Goal: Task Accomplishment & Management: Manage account settings

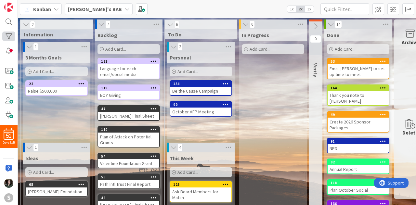
click at [5, 38] on div at bounding box center [8, 36] width 13 height 9
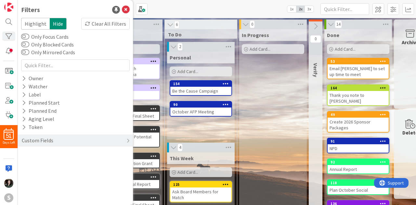
click at [205, 10] on div "Kanban Angela's BAB 1x 2x 3x" at bounding box center [217, 9] width 399 height 18
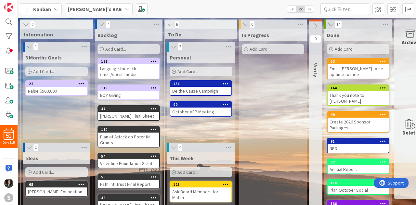
click at [171, 47] on icon at bounding box center [173, 47] width 7 height 7
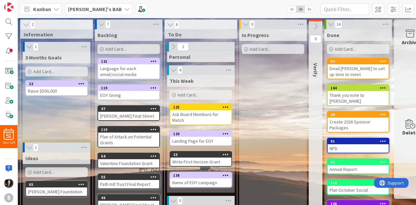
click at [90, 6] on b "[PERSON_NAME]'s BAB" at bounding box center [95, 9] width 54 height 7
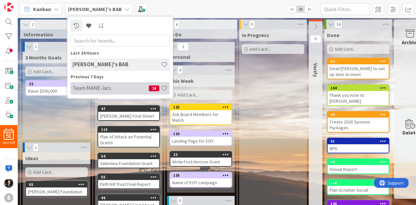
click at [102, 89] on h4 "Team MANE-iacs" at bounding box center [111, 88] width 76 height 7
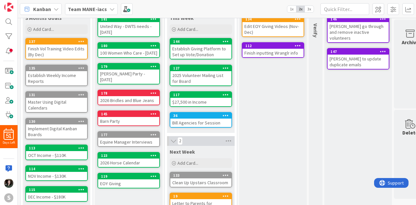
scroll to position [44, 0]
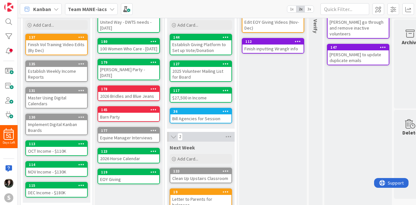
click at [310, 9] on span "3x" at bounding box center [309, 9] width 9 height 7
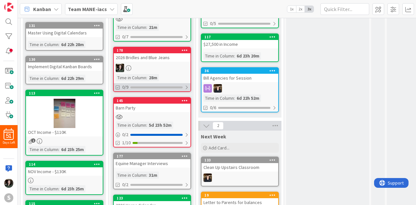
scroll to position [151, 0]
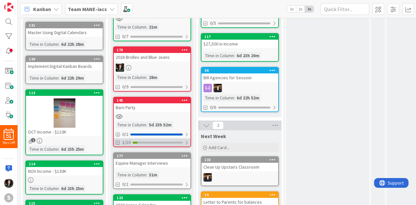
click at [189, 143] on div "1/10" at bounding box center [152, 143] width 77 height 8
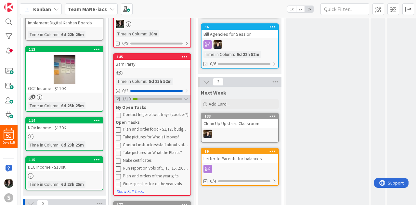
scroll to position [198, 0]
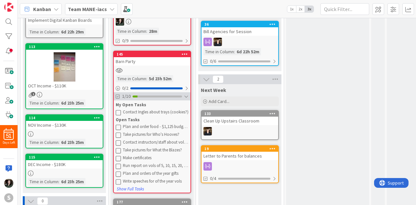
click at [185, 95] on div at bounding box center [186, 96] width 5 height 5
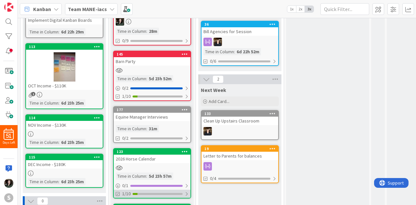
click at [186, 194] on div at bounding box center [187, 194] width 4 height 5
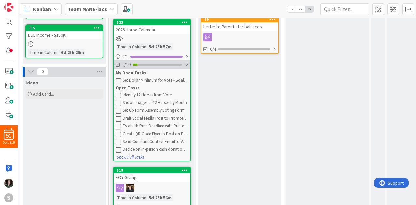
scroll to position [328, 0]
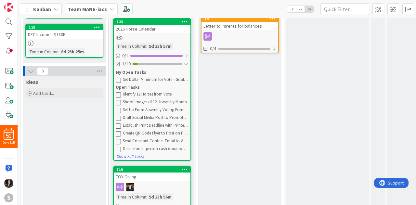
click at [169, 31] on div "2026 Horse Calendar" at bounding box center [152, 29] width 77 height 8
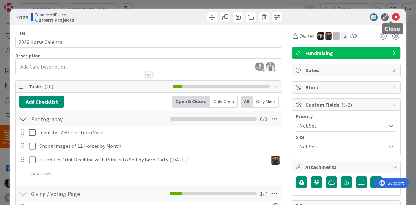
click at [392, 17] on icon at bounding box center [396, 17] width 8 height 8
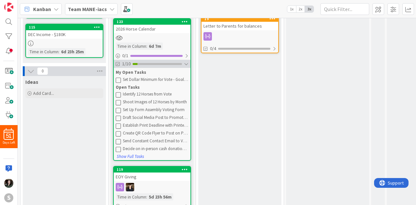
click at [188, 63] on div at bounding box center [186, 63] width 5 height 5
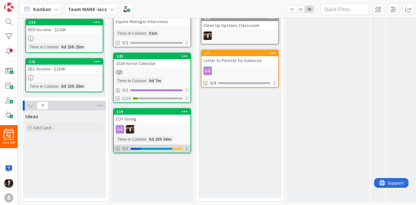
click at [188, 146] on div at bounding box center [187, 148] width 4 height 5
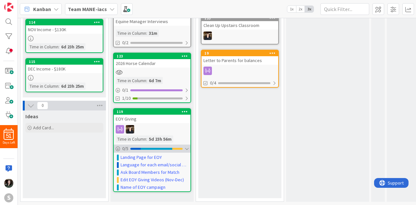
click at [188, 146] on div at bounding box center [187, 148] width 4 height 5
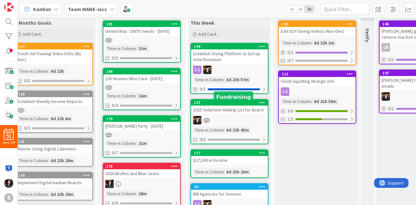
scroll to position [28, 10]
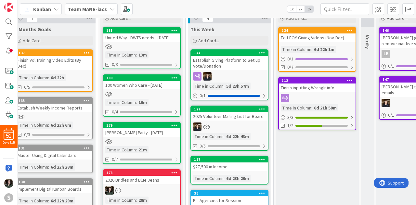
click at [261, 54] on icon at bounding box center [262, 52] width 6 height 5
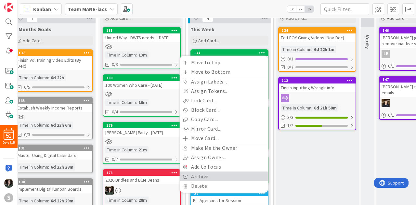
click at [221, 174] on link "Archive" at bounding box center [224, 176] width 88 height 9
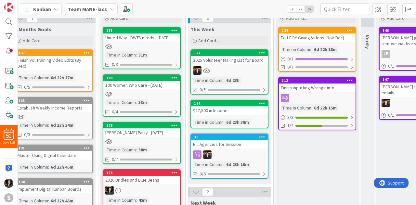
scroll to position [150, 10]
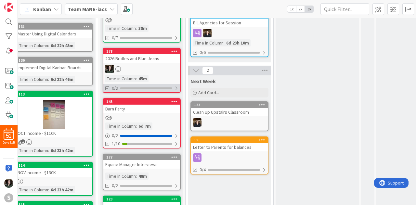
click at [176, 89] on div at bounding box center [176, 88] width 4 height 5
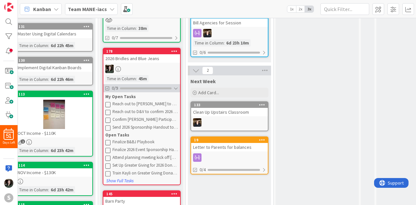
click at [176, 89] on div at bounding box center [176, 88] width 5 height 5
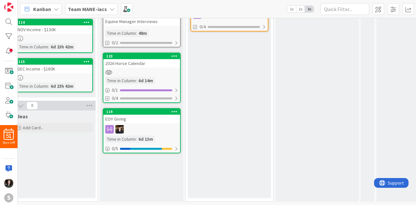
scroll to position [297, 10]
click at [176, 96] on div at bounding box center [176, 98] width 4 height 5
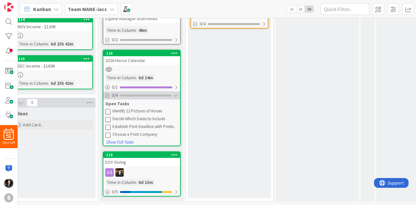
click at [176, 95] on div at bounding box center [176, 95] width 5 height 5
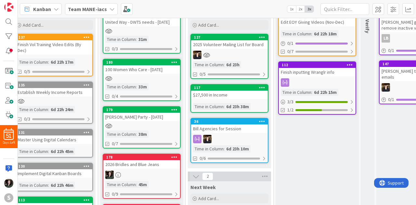
scroll to position [0, 10]
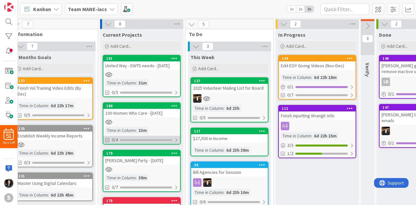
click at [156, 139] on div at bounding box center [146, 140] width 52 height 2
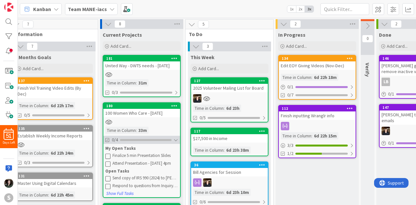
scroll to position [49, 10]
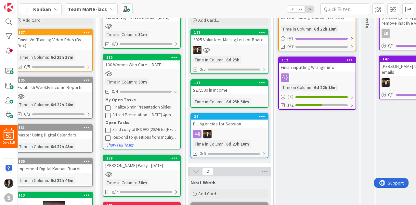
click at [149, 107] on div "Finalize 5 min Presentation Slides" at bounding box center [146, 107] width 66 height 5
click at [163, 102] on div "My Open Tasks" at bounding box center [141, 100] width 73 height 7
click at [155, 111] on div "Finalize 5 min Presentation Slides Attend Presentation - Oct 29 at 4pm" at bounding box center [141, 110] width 73 height 15
click at [125, 143] on button "Show Full Tasks" at bounding box center [120, 145] width 28 height 7
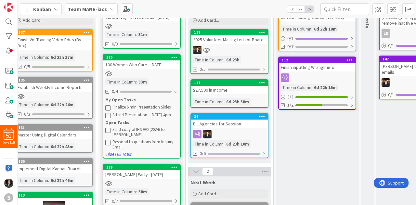
click at [139, 71] on div at bounding box center [141, 74] width 77 height 6
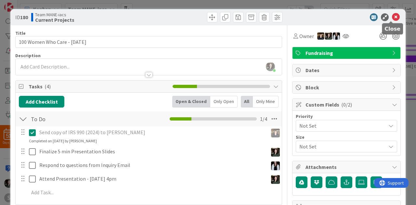
click at [392, 17] on icon at bounding box center [396, 17] width 8 height 8
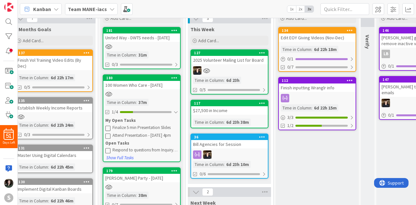
scroll to position [28, 10]
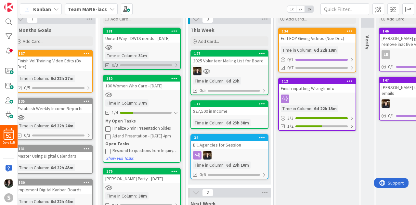
click at [177, 65] on div at bounding box center [176, 65] width 4 height 5
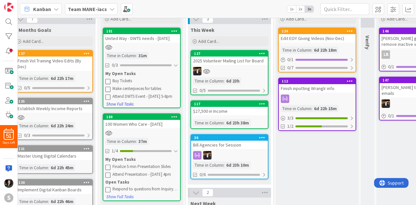
click at [133, 104] on button "Show Full Tasks" at bounding box center [120, 104] width 28 height 7
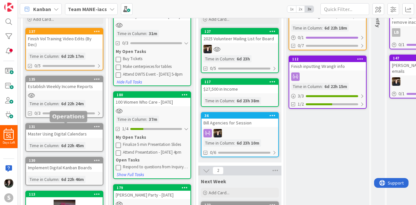
scroll to position [0, 0]
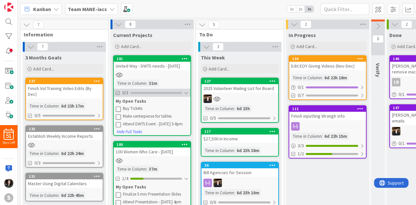
click at [188, 91] on div at bounding box center [186, 92] width 5 height 5
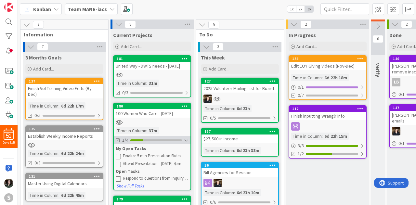
click at [187, 138] on div at bounding box center [186, 140] width 5 height 5
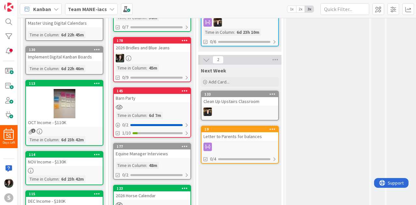
scroll to position [161, 0]
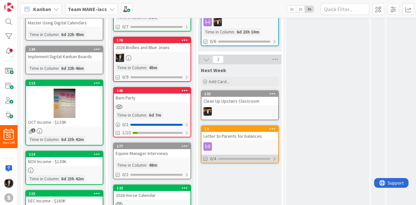
click at [275, 160] on div at bounding box center [275, 159] width 4 height 5
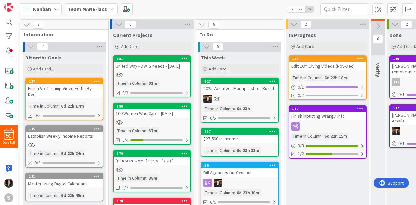
scroll to position [139, 0]
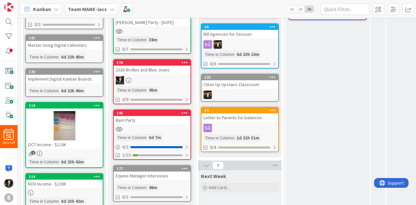
click at [164, 123] on div "Barn Party" at bounding box center [152, 120] width 77 height 8
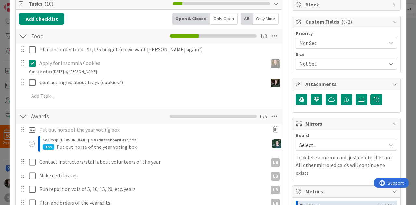
scroll to position [83, 0]
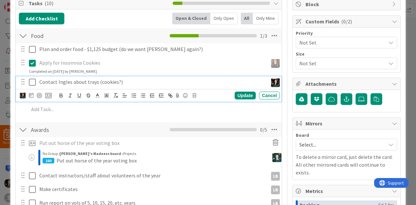
click at [155, 84] on p "Contact Ingles about trays (cookies?)" at bounding box center [152, 81] width 226 height 7
click at [48, 94] on icon at bounding box center [48, 96] width 7 height 6
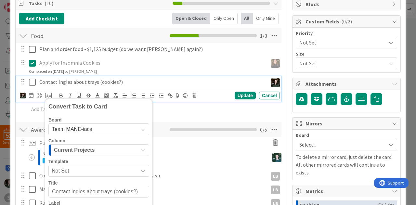
click at [77, 131] on span "Team MANE-iacs" at bounding box center [72, 130] width 40 height 6
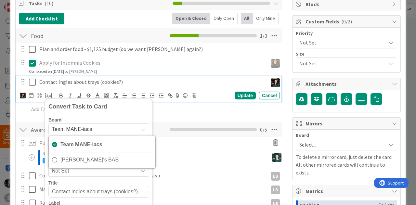
click at [77, 131] on span "Team MANE-iacs" at bounding box center [72, 130] width 40 height 6
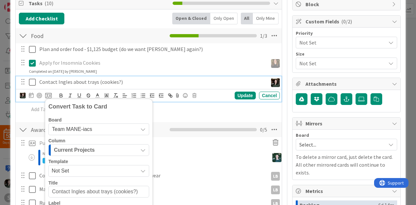
click at [77, 131] on span "Team MANE-iacs" at bounding box center [72, 130] width 40 height 6
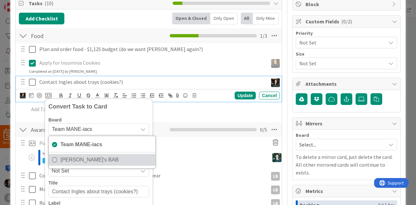
click at [78, 163] on span "[PERSON_NAME]'s BAB" at bounding box center [107, 160] width 92 height 10
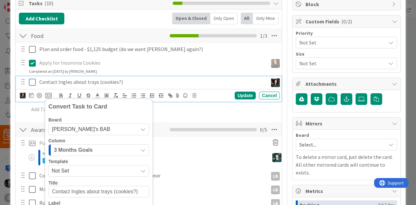
click at [86, 153] on span "3 Months Goals" at bounding box center [73, 150] width 39 height 8
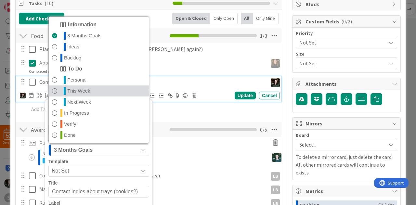
click at [88, 89] on span "This Week" at bounding box center [78, 91] width 23 height 8
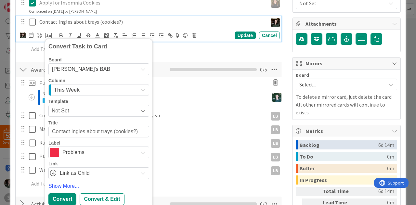
scroll to position [143, 0]
click at [85, 151] on span "Problems" at bounding box center [98, 152] width 72 height 9
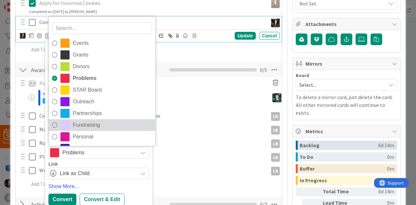
click at [91, 128] on span "Fundraising" at bounding box center [112, 125] width 79 height 10
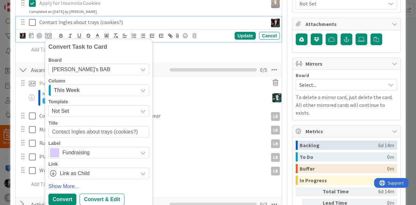
scroll to position [194, 0]
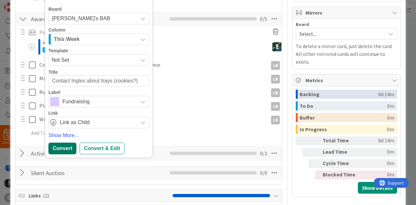
click at [67, 146] on div "Convert" at bounding box center [62, 149] width 28 height 12
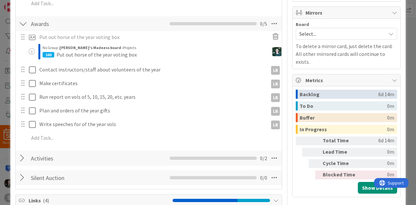
type textarea "x"
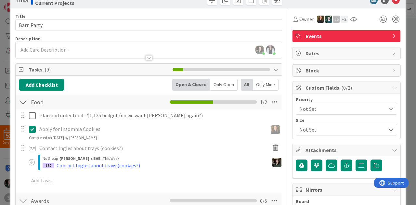
scroll to position [0, 0]
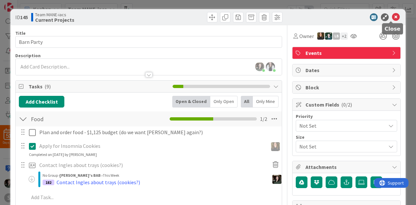
click at [392, 20] on icon at bounding box center [396, 17] width 8 height 8
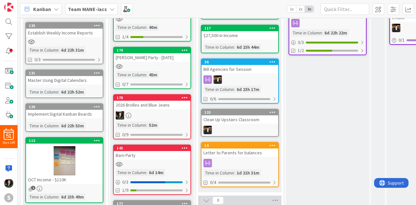
scroll to position [138, 0]
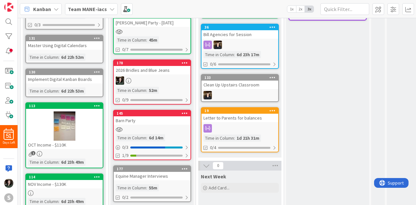
click at [239, 94] on div at bounding box center [240, 95] width 77 height 8
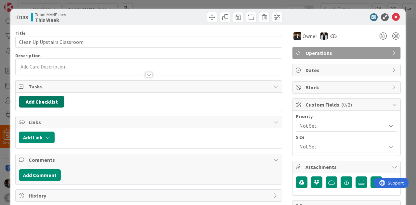
click at [45, 101] on button "Add Checklist" at bounding box center [42, 102] width 46 height 12
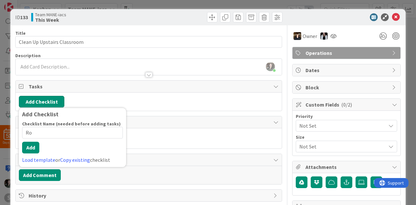
type input "R"
type input "To Do"
click at [34, 144] on button "Add" at bounding box center [30, 148] width 17 height 12
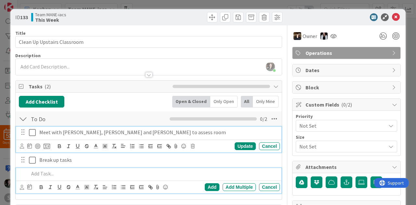
click at [197, 127] on div "Meet with [PERSON_NAME], [PERSON_NAME] and [PERSON_NAME] to assess room" at bounding box center [158, 132] width 243 height 11
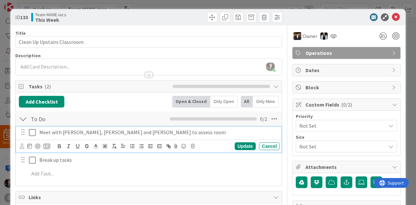
click at [21, 144] on icon at bounding box center [22, 146] width 4 height 5
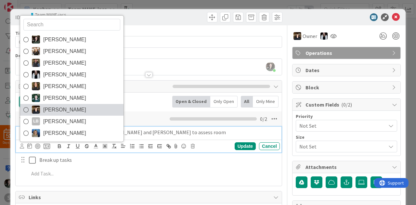
click at [60, 109] on span "Kristen Sanders" at bounding box center [64, 110] width 43 height 10
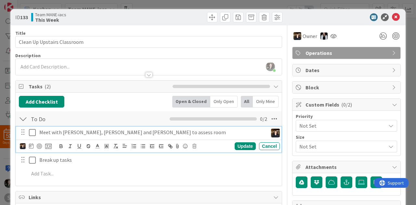
click at [22, 160] on div at bounding box center [23, 160] width 8 height 10
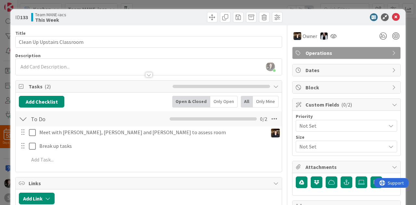
click at [26, 147] on div at bounding box center [23, 146] width 8 height 10
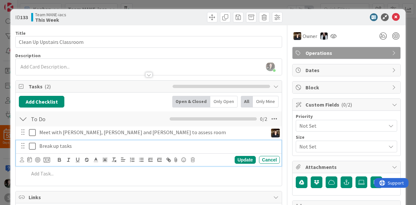
click at [76, 149] on div "Break up tasks" at bounding box center [158, 146] width 243 height 11
click at [21, 160] on icon at bounding box center [22, 159] width 4 height 5
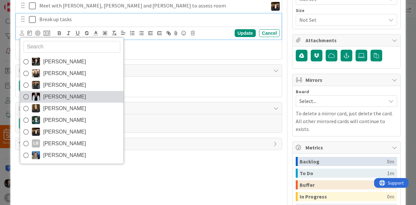
scroll to position [129, 0]
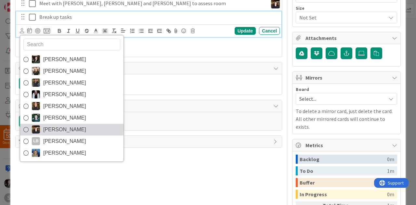
click at [71, 128] on span "Kristen Sanders" at bounding box center [64, 130] width 43 height 10
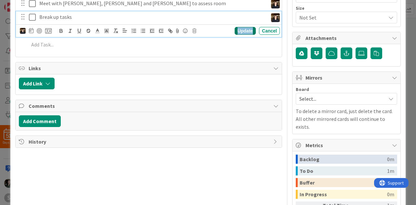
click at [239, 31] on div "Update" at bounding box center [245, 31] width 21 height 8
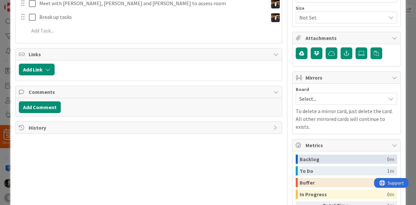
scroll to position [0, 0]
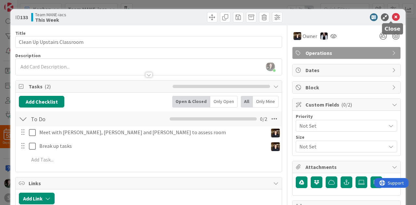
click at [392, 19] on icon at bounding box center [396, 17] width 8 height 8
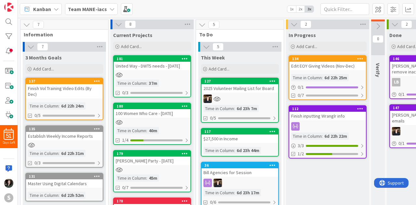
click at [189, 192] on div "179 Ulrich Porch Party - Oct 28 Time in Column : 45m 0/7" at bounding box center [152, 171] width 78 height 42
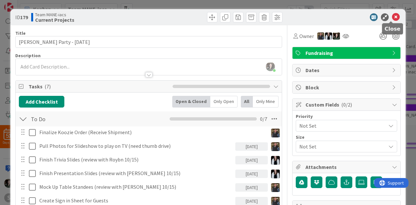
click at [392, 17] on icon at bounding box center [396, 17] width 8 height 8
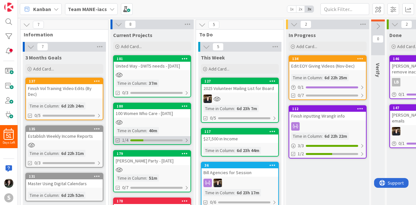
click at [185, 143] on div at bounding box center [187, 140] width 4 height 5
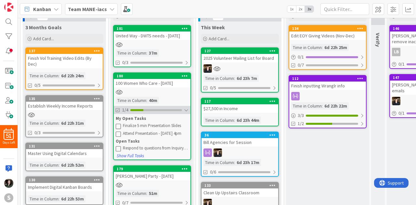
scroll to position [31, 0]
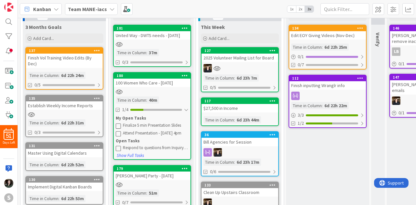
click at [158, 83] on div "100 Women Who Care - [DATE]" at bounding box center [152, 83] width 77 height 8
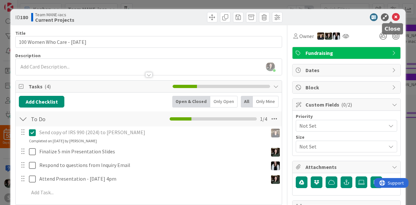
click at [392, 15] on icon at bounding box center [396, 17] width 8 height 8
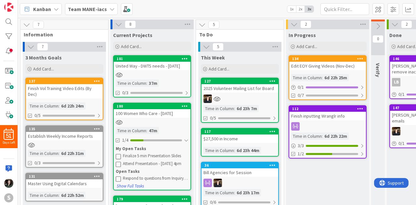
click at [342, 65] on div "Edit EOY Giving Videos (Nov-Dec)" at bounding box center [328, 66] width 77 height 8
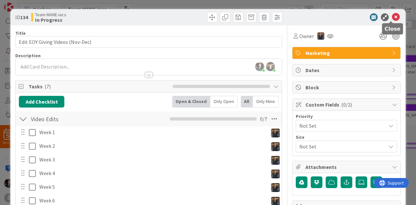
click at [392, 20] on icon at bounding box center [396, 17] width 8 height 8
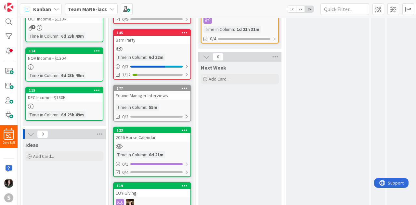
scroll to position [300, 0]
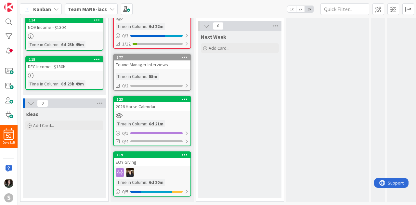
click at [155, 158] on div "EOY Giving" at bounding box center [152, 162] width 77 height 8
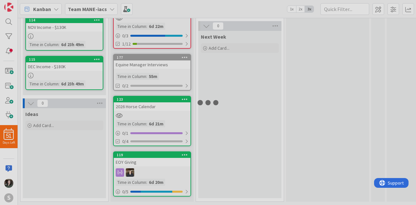
click at [155, 157] on div at bounding box center [208, 102] width 416 height 205
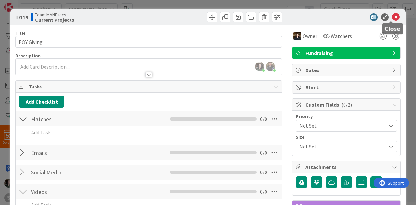
click at [392, 15] on icon at bounding box center [396, 17] width 8 height 8
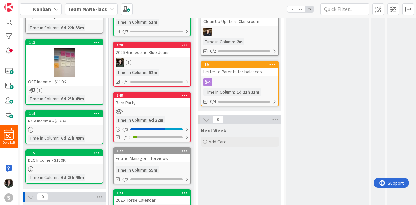
scroll to position [202, 0]
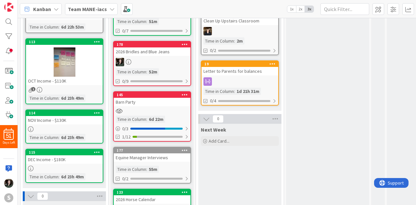
click at [144, 51] on div "2026 Bridles and Blue Jeans" at bounding box center [152, 52] width 77 height 8
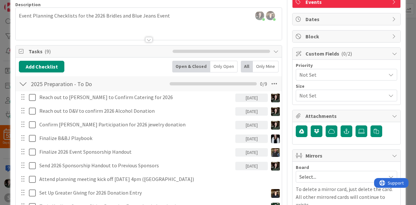
scroll to position [51, 0]
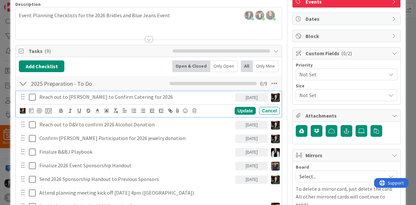
click at [157, 98] on p "Reach out to [PERSON_NAME] to Confirm Catering for 2026" at bounding box center [136, 96] width 194 height 7
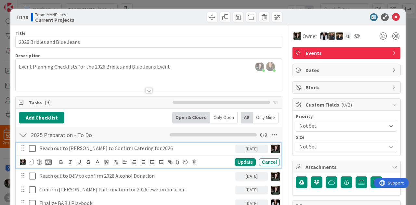
click at [179, 146] on p "Reach out to [PERSON_NAME] to Confirm Catering for 2026" at bounding box center [136, 148] width 194 height 7
click at [51, 160] on icon at bounding box center [48, 162] width 7 height 6
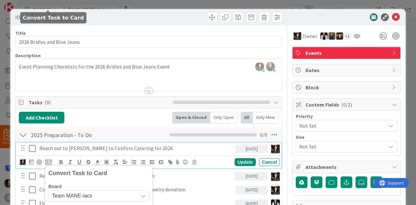
scroll to position [154, 0]
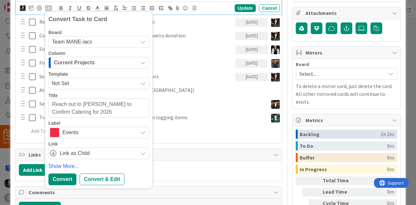
click at [106, 40] on span "Team MANE-iacs" at bounding box center [93, 41] width 83 height 9
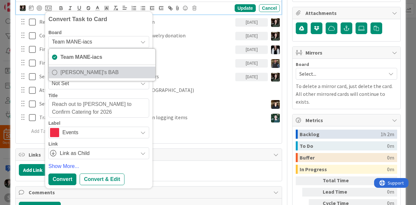
click at [99, 70] on span "[PERSON_NAME]'s BAB" at bounding box center [107, 73] width 92 height 10
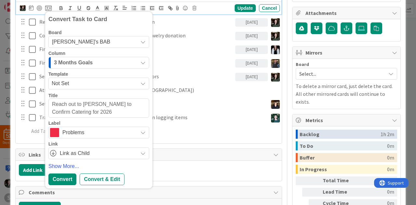
click at [102, 62] on div "3 Months Goals" at bounding box center [95, 63] width 86 height 10
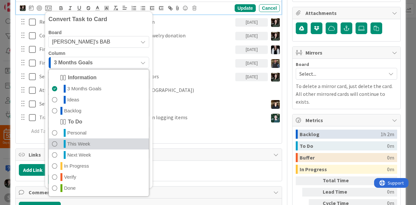
click at [96, 144] on link "This Week" at bounding box center [99, 144] width 100 height 11
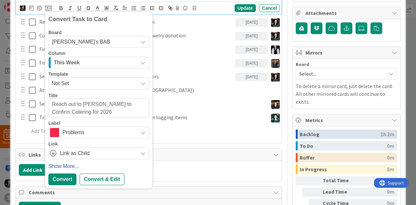
click at [98, 130] on span "Problems" at bounding box center [98, 132] width 72 height 9
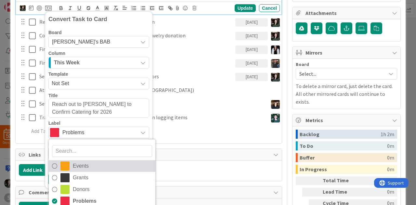
click at [91, 168] on span "Events" at bounding box center [112, 166] width 79 height 10
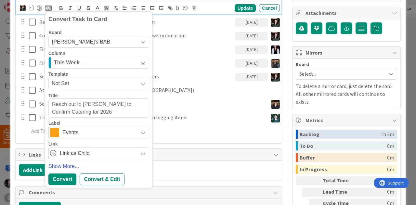
click at [98, 151] on span "Link as Child" at bounding box center [97, 153] width 75 height 9
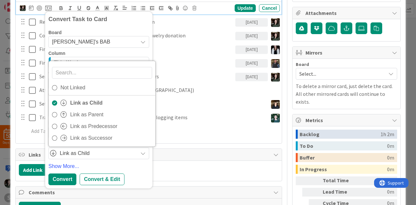
click at [98, 151] on span "Link as Child" at bounding box center [97, 153] width 75 height 9
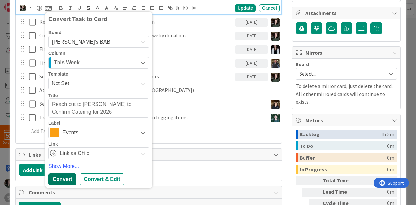
click at [63, 178] on div "Convert" at bounding box center [62, 180] width 28 height 12
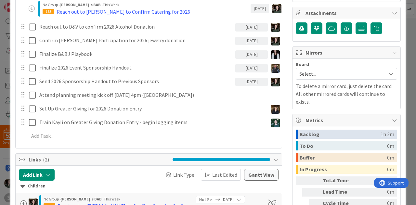
type textarea "x"
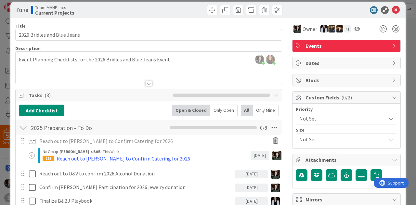
scroll to position [5, 0]
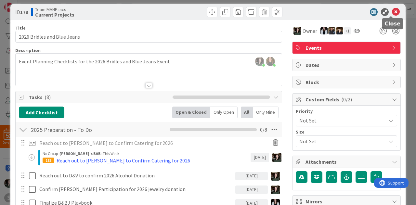
click at [393, 13] on icon at bounding box center [396, 12] width 8 height 8
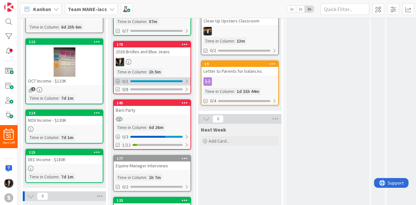
click at [187, 79] on div at bounding box center [187, 81] width 4 height 5
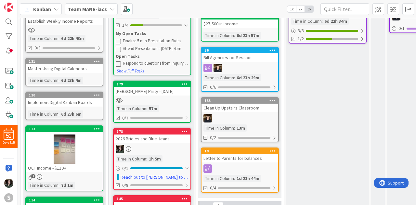
scroll to position [64, 0]
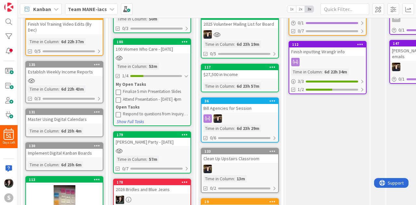
click at [89, 7] on b "Team MANE-iacs" at bounding box center [87, 9] width 39 height 7
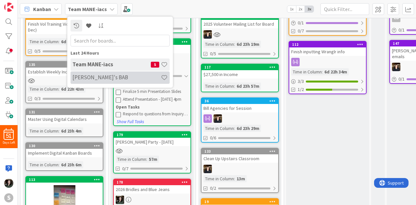
click at [103, 80] on h4 "[PERSON_NAME]'s BAB" at bounding box center [117, 77] width 89 height 7
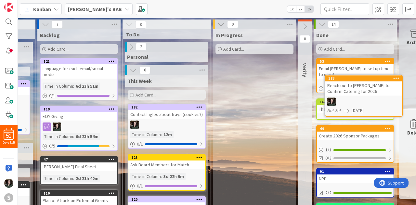
scroll to position [0, 95]
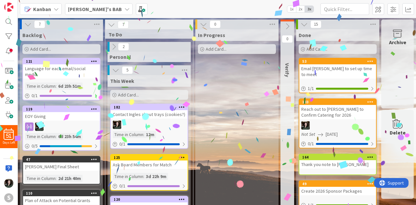
click at [77, 7] on b "[PERSON_NAME]'s BAB" at bounding box center [95, 9] width 54 height 7
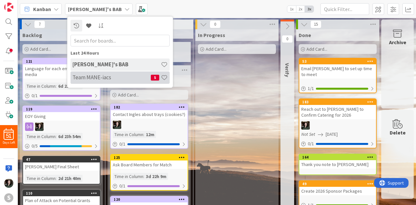
click at [95, 78] on h4 "Team MANE-iacs" at bounding box center [112, 77] width 78 height 7
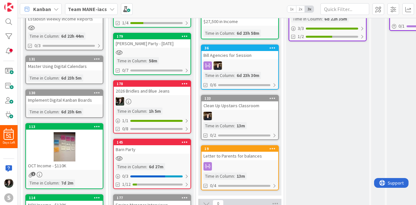
scroll to position [122, 0]
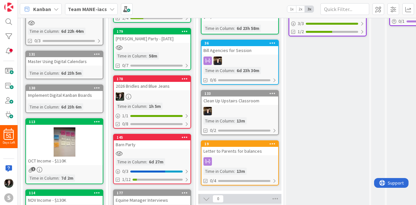
click at [173, 97] on div at bounding box center [152, 96] width 77 height 8
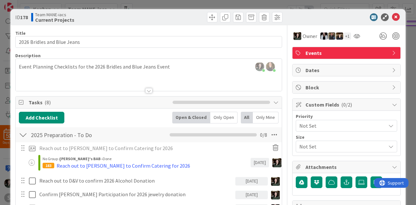
click at [221, 119] on div "Only Open" at bounding box center [224, 118] width 27 height 12
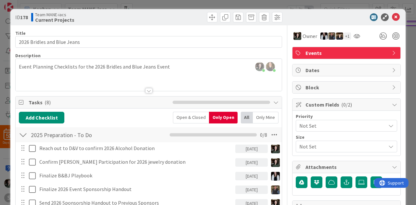
click at [198, 117] on div "Open & Closed" at bounding box center [191, 118] width 36 height 12
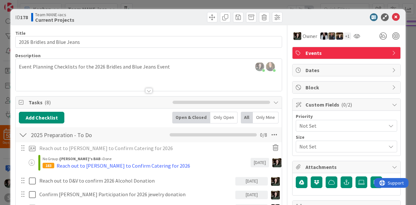
click at [223, 119] on div "Only Open" at bounding box center [224, 118] width 27 height 12
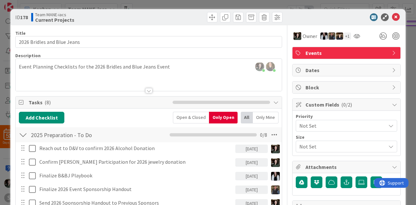
click at [187, 114] on div "Open & Closed" at bounding box center [191, 118] width 36 height 12
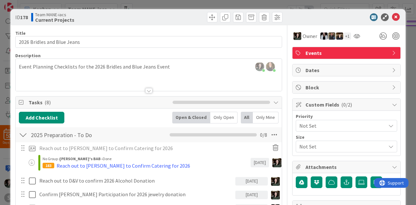
click at [218, 117] on div "Only Open" at bounding box center [224, 118] width 27 height 12
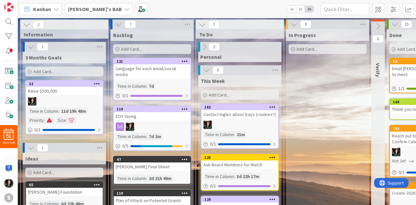
click at [81, 9] on b "[PERSON_NAME]'s BAB" at bounding box center [95, 9] width 54 height 7
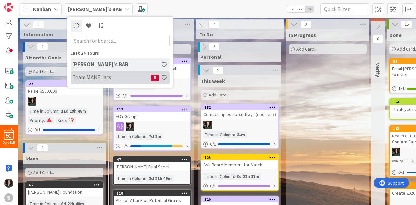
click at [98, 72] on div "Team MANE-iacs 5" at bounding box center [120, 78] width 99 height 12
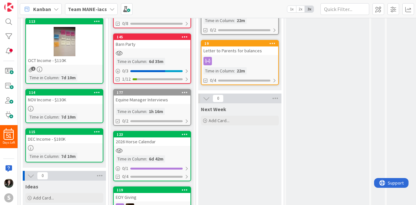
scroll to position [297, 0]
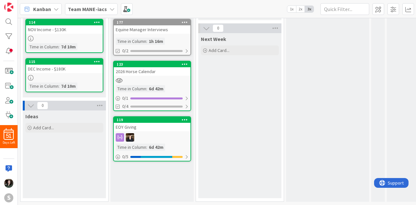
click at [172, 128] on div "119 EOY Giving Time in Column : 6d 42m 0 / 5" at bounding box center [152, 138] width 78 height 45
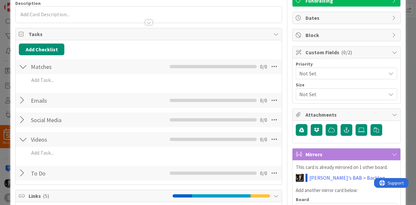
scroll to position [56, 0]
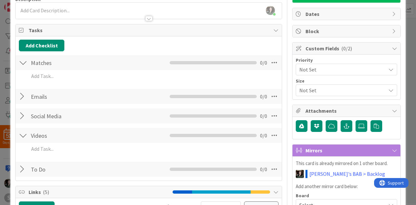
click at [24, 62] on div at bounding box center [23, 63] width 8 height 12
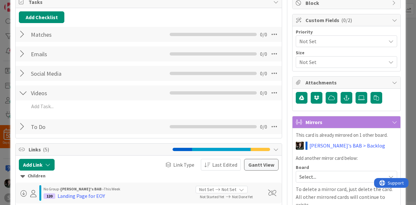
scroll to position [84, 0]
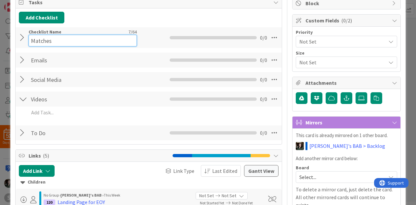
click at [53, 35] on input "Matches" at bounding box center [83, 41] width 108 height 12
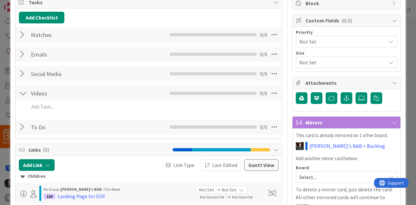
click at [23, 38] on div at bounding box center [23, 35] width 8 height 12
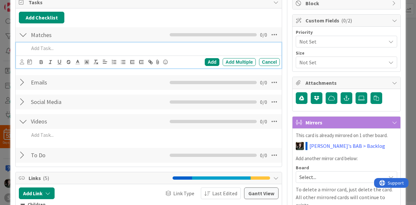
click at [44, 53] on div at bounding box center [153, 48] width 254 height 11
click at [205, 61] on div "Add" at bounding box center [212, 62] width 15 height 8
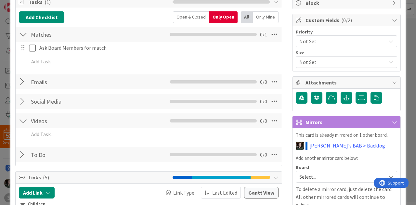
scroll to position [85, 0]
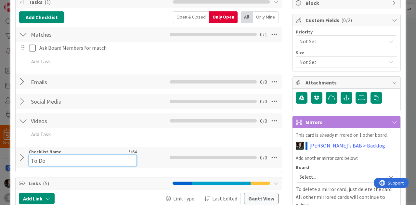
click at [89, 155] on input "To Do" at bounding box center [83, 161] width 108 height 12
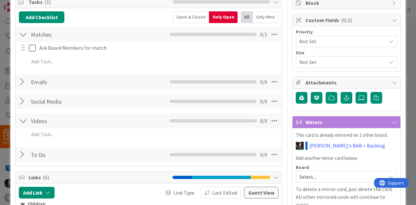
click at [23, 156] on div at bounding box center [23, 155] width 8 height 12
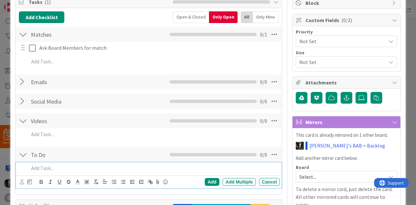
click at [57, 165] on p at bounding box center [153, 168] width 249 height 7
click at [205, 183] on div "Add" at bounding box center [212, 182] width 15 height 8
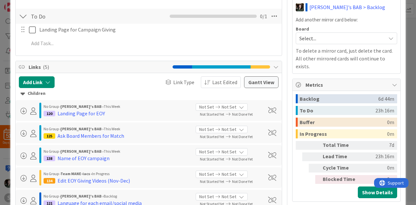
scroll to position [0, 0]
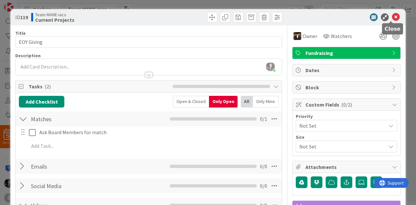
click at [393, 15] on icon at bounding box center [396, 17] width 8 height 8
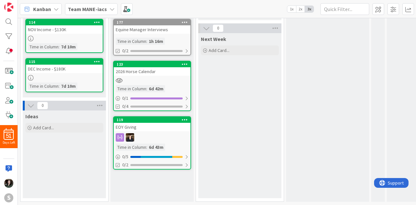
click at [95, 13] on div "Team MANE-iacs" at bounding box center [91, 9] width 53 height 12
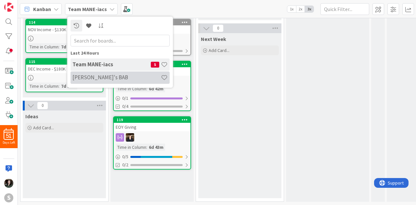
click at [106, 78] on h4 "[PERSON_NAME]'s BAB" at bounding box center [117, 77] width 89 height 7
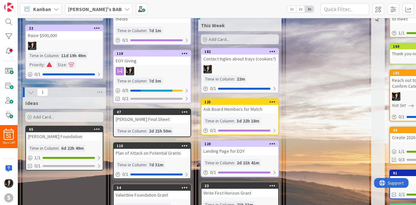
scroll to position [56, 0]
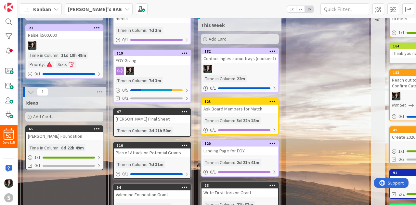
click at [271, 104] on icon at bounding box center [273, 101] width 6 height 5
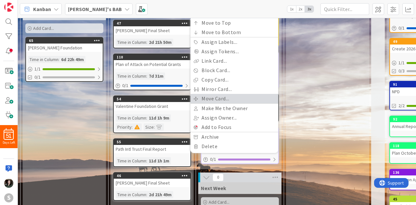
scroll to position [145, 0]
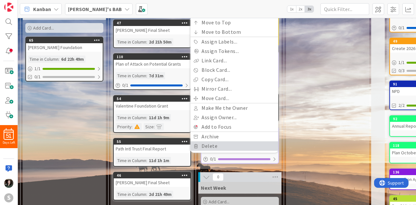
click at [226, 145] on link "Delete" at bounding box center [235, 146] width 88 height 9
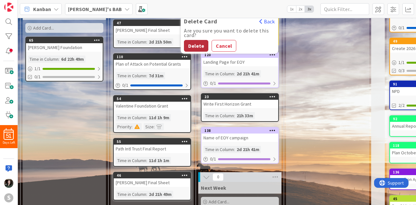
click at [193, 42] on button "Delete" at bounding box center [196, 46] width 24 height 12
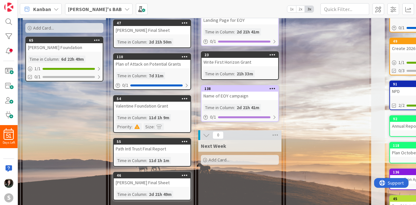
click at [273, 88] on icon at bounding box center [273, 88] width 6 height 5
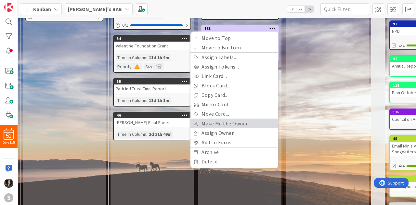
scroll to position [207, 0]
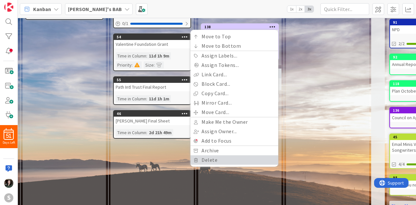
click at [223, 161] on link "Delete" at bounding box center [235, 160] width 88 height 9
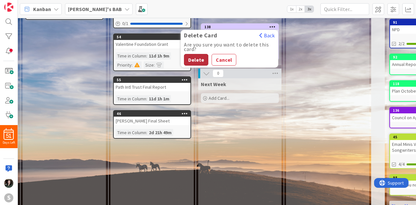
click at [197, 58] on button "Delete" at bounding box center [196, 60] width 24 height 12
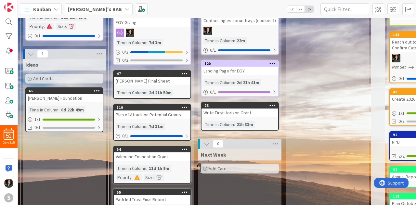
scroll to position [91, 0]
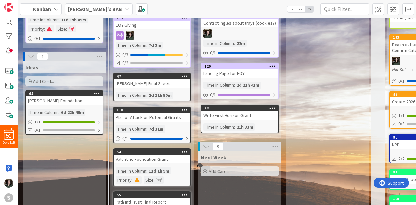
click at [274, 66] on icon at bounding box center [273, 66] width 6 height 5
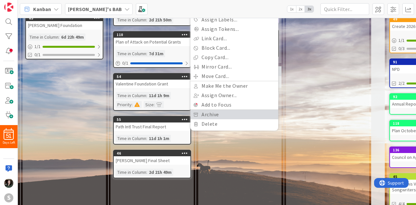
scroll to position [167, 0]
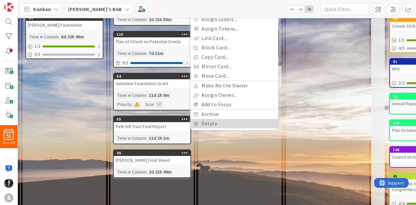
click at [219, 124] on link "Delete" at bounding box center [235, 123] width 88 height 9
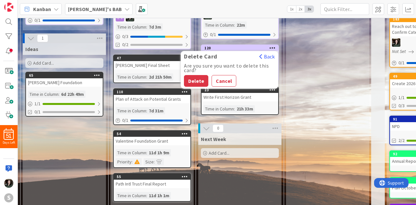
scroll to position [109, 0]
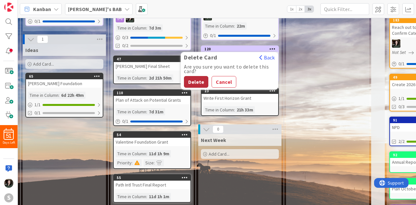
click at [203, 80] on button "Delete" at bounding box center [196, 82] width 24 height 12
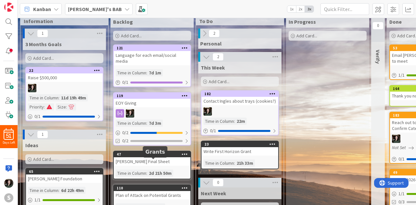
scroll to position [0, 0]
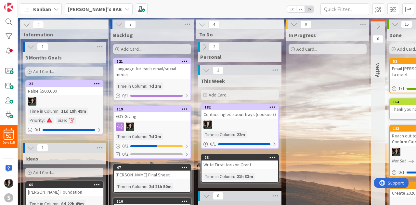
click at [84, 8] on b "[PERSON_NAME]'s BAB" at bounding box center [95, 9] width 54 height 7
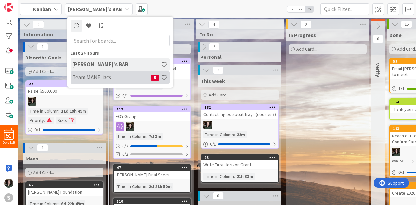
click at [83, 78] on h4 "Team MANE-iacs" at bounding box center [112, 77] width 78 height 7
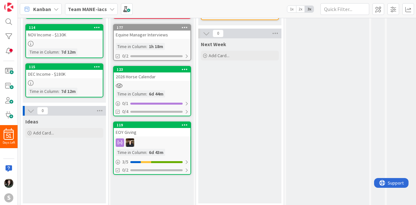
scroll to position [293, 0]
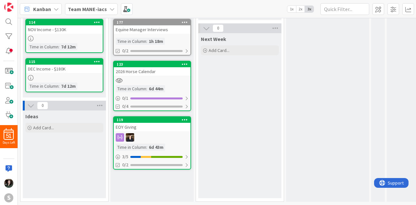
click at [170, 126] on div "EOY Giving" at bounding box center [152, 127] width 77 height 8
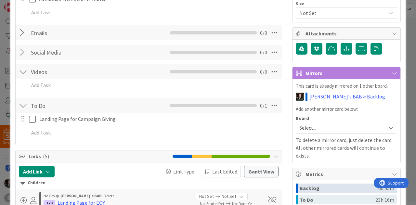
scroll to position [134, 0]
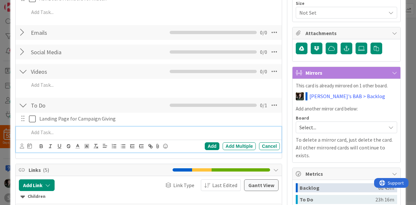
click at [49, 133] on p at bounding box center [153, 132] width 249 height 7
click at [78, 159] on div "Title 10 / 128 EOY Giving Description Angela Bartlett just joined Owner Watcher…" at bounding box center [148, 131] width 267 height 481
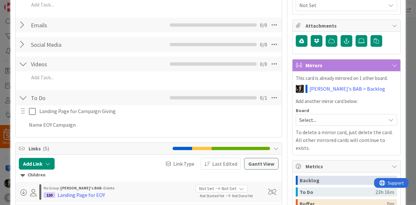
scroll to position [146, 0]
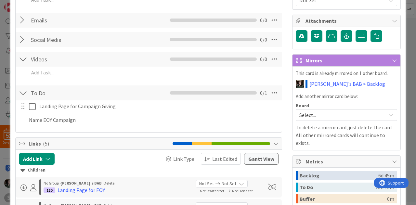
click at [23, 120] on div at bounding box center [23, 120] width 8 height 11
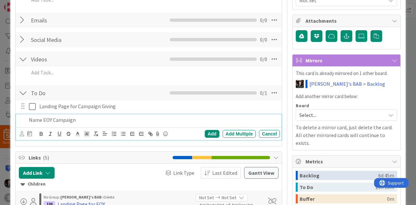
click at [29, 119] on p "Name EOY Campaign" at bounding box center [153, 119] width 249 height 7
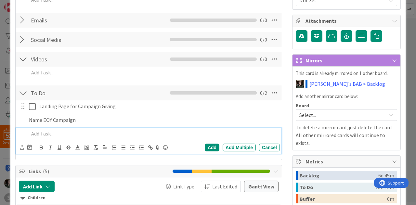
scroll to position [160, 0]
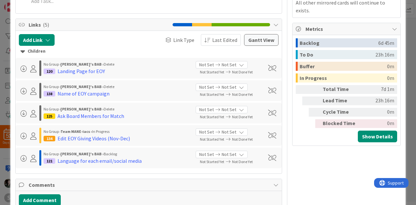
scroll to position [275, 0]
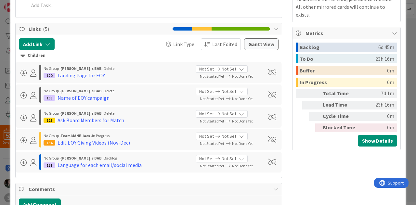
click at [131, 126] on div "No Group › Angela's BAB › Delete 125 Ask Board Members for Match Not Set Not Se…" at bounding box center [149, 117] width 266 height 21
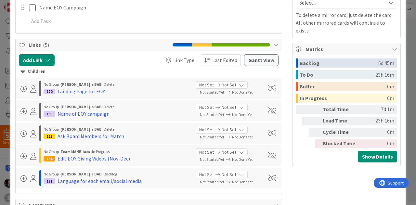
scroll to position [259, 0]
click at [174, 133] on div "125 Ask Board Members for Match" at bounding box center [117, 137] width 147 height 8
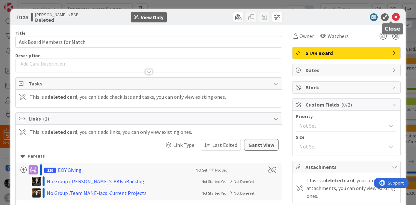
click at [392, 16] on icon at bounding box center [396, 17] width 8 height 8
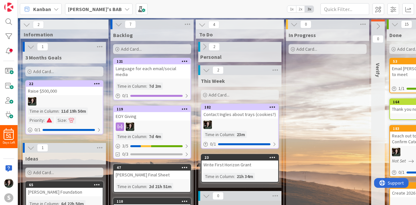
click at [169, 116] on div "119 EOY Giving Time in Column : 7d 4m 3 / 5 0/3" at bounding box center [152, 132] width 78 height 53
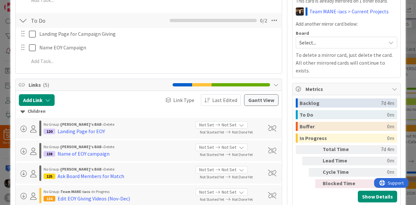
scroll to position [278, 0]
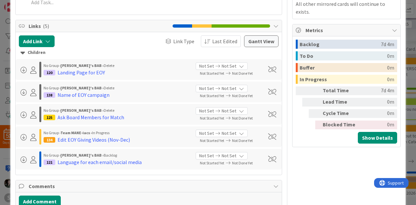
click at [263, 88] on div "No Group › Angela's BAB › Delete 138 Name of EOY campaign Not Set Not Set Not S…" at bounding box center [149, 92] width 260 height 16
click at [271, 94] on span at bounding box center [272, 92] width 8 height 7
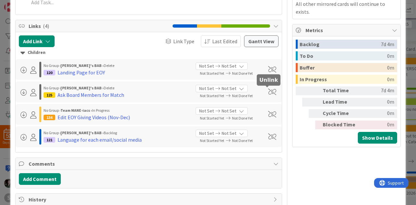
click at [268, 91] on span at bounding box center [272, 92] width 8 height 7
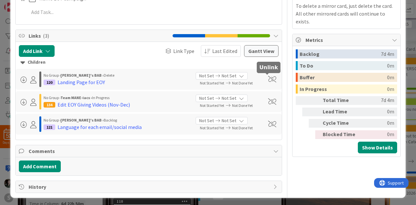
click at [268, 79] on span at bounding box center [272, 79] width 8 height 7
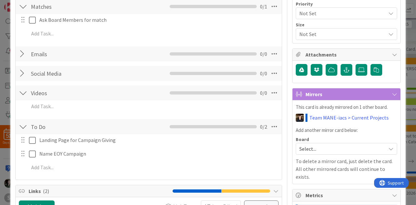
scroll to position [113, 0]
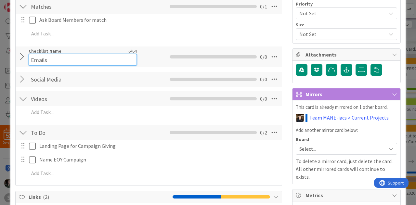
click at [75, 49] on div "Checklist Name 6 / 64 Emails" at bounding box center [83, 57] width 108 height 18
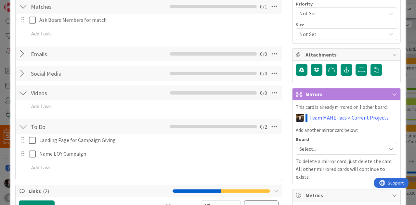
click at [19, 54] on div at bounding box center [23, 54] width 8 height 12
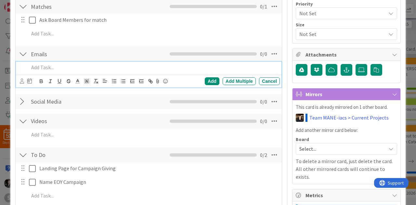
click at [36, 68] on p at bounding box center [153, 67] width 249 height 7
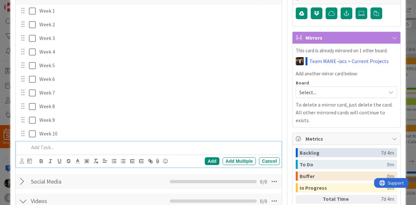
scroll to position [168, 0]
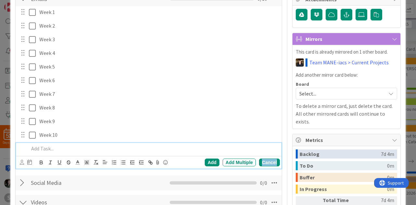
click at [263, 162] on div "Cancel" at bounding box center [269, 163] width 21 height 8
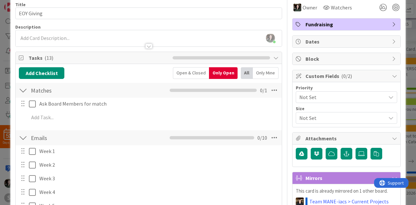
scroll to position [0, 0]
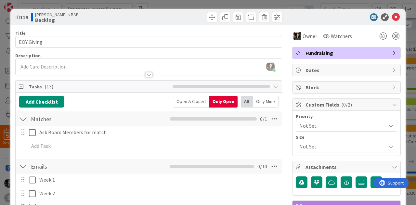
click at [185, 103] on div "Open & Closed" at bounding box center [191, 102] width 36 height 12
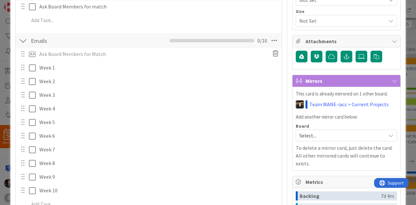
scroll to position [125, 0]
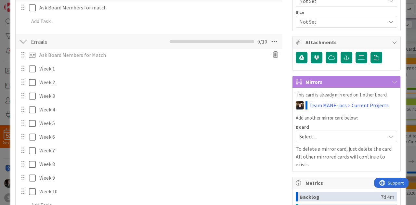
click at [270, 52] on icon at bounding box center [276, 54] width 12 height 10
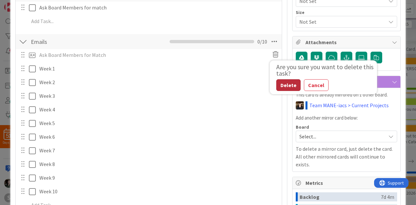
click at [282, 80] on div "Delete" at bounding box center [289, 85] width 24 height 12
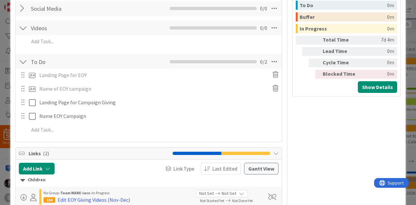
scroll to position [329, 0]
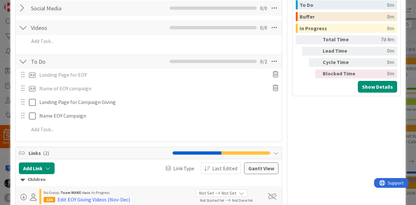
click at [270, 74] on icon at bounding box center [276, 74] width 12 height 10
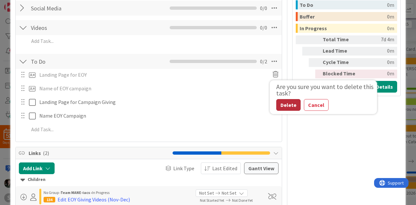
click at [277, 101] on div "Delete" at bounding box center [289, 105] width 24 height 12
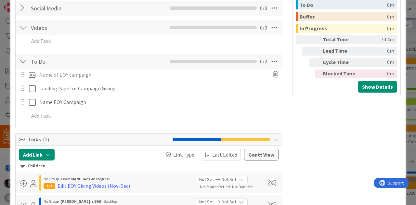
click at [271, 69] on icon at bounding box center [276, 74] width 12 height 10
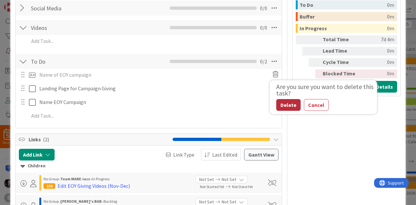
click at [278, 109] on div "Delete" at bounding box center [289, 105] width 24 height 12
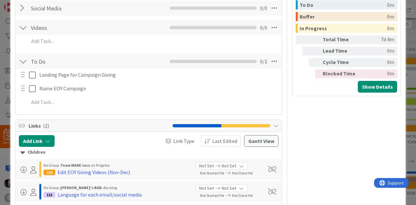
scroll to position [396, 0]
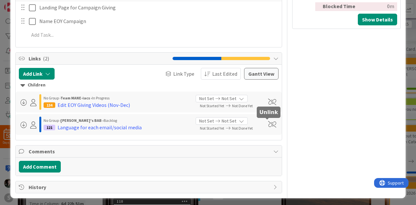
click at [268, 125] on span at bounding box center [272, 124] width 8 height 7
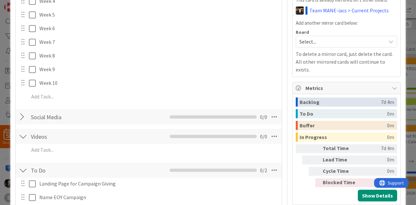
scroll to position [0, 0]
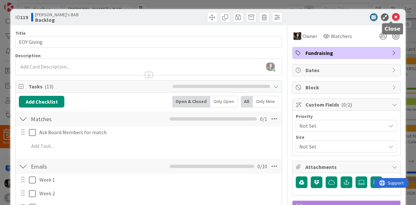
click at [395, 13] on icon at bounding box center [396, 17] width 8 height 8
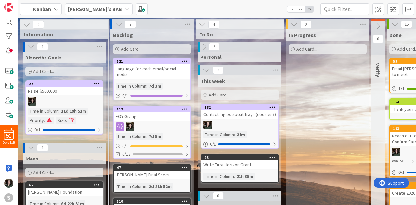
click at [85, 11] on b "[PERSON_NAME]'s BAB" at bounding box center [95, 9] width 54 height 7
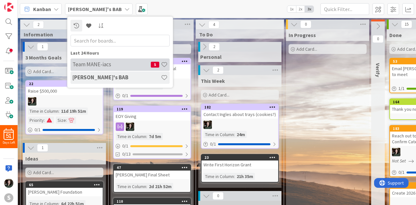
click at [106, 64] on h4 "Team MANE-iacs" at bounding box center [112, 64] width 78 height 7
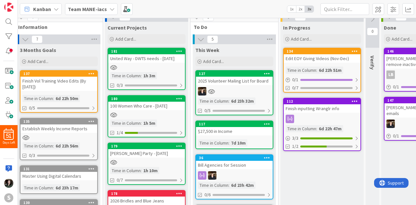
scroll to position [0, 6]
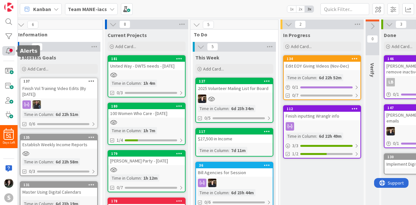
click at [10, 53] on div at bounding box center [8, 50] width 13 height 9
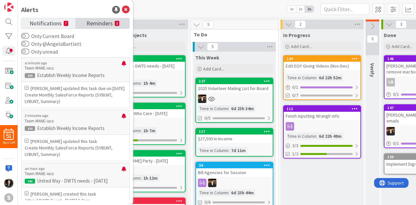
click at [97, 28] on link "Reminders 5" at bounding box center [102, 23] width 54 height 10
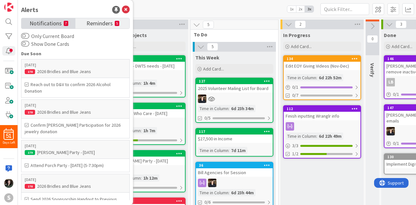
click at [62, 26] on link "Notifications 7" at bounding box center [48, 23] width 54 height 10
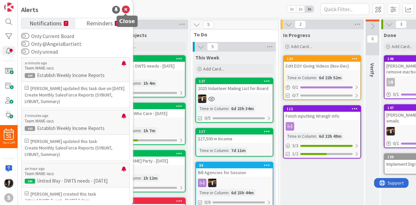
click at [126, 9] on icon at bounding box center [126, 10] width 8 height 8
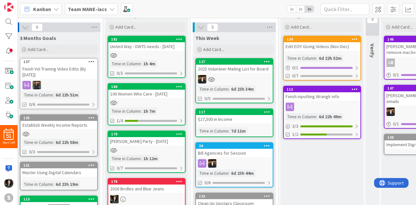
scroll to position [19, 6]
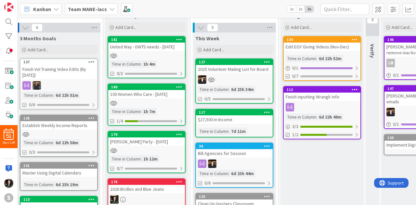
click at [167, 51] on div "181 United Way - DWTS needs - Oct 23 Time in Column : 1h 4m 0/3" at bounding box center [147, 57] width 78 height 42
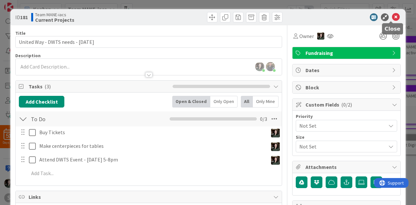
click at [392, 17] on icon at bounding box center [396, 17] width 8 height 8
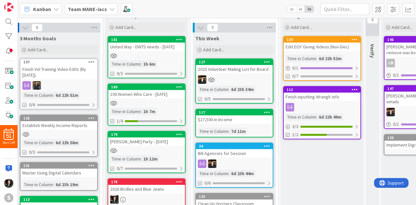
scroll to position [0, 6]
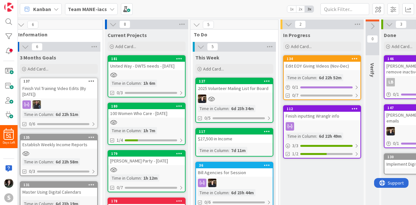
click at [162, 74] on div at bounding box center [146, 75] width 77 height 6
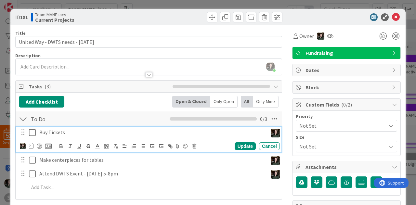
click at [139, 136] on div "Buy Tickets" at bounding box center [152, 132] width 231 height 11
click at [48, 145] on icon at bounding box center [48, 146] width 7 height 6
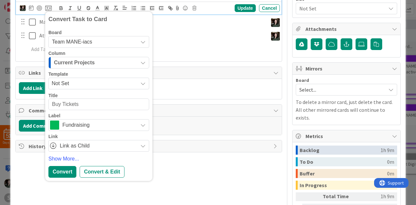
click at [81, 45] on span "Team MANE-iacs" at bounding box center [93, 41] width 83 height 9
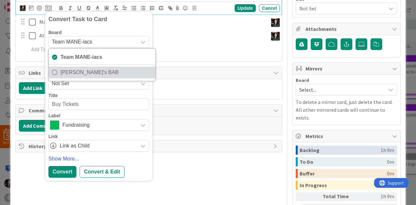
click at [85, 68] on span "[PERSON_NAME]'s BAB" at bounding box center [107, 73] width 92 height 10
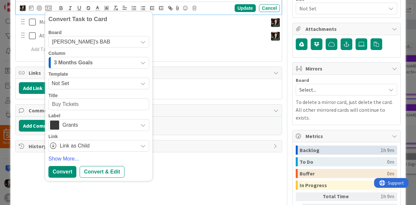
click at [89, 126] on span "Grants" at bounding box center [98, 125] width 72 height 9
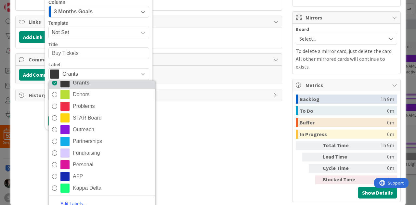
scroll to position [194, 0]
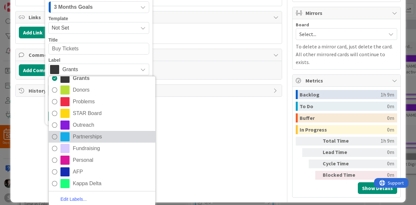
click at [97, 133] on span "Partnerships" at bounding box center [112, 137] width 79 height 10
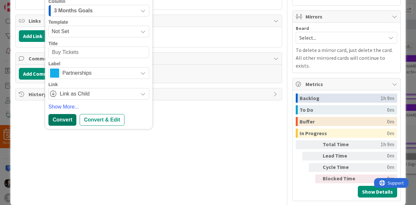
click at [67, 120] on div "Convert" at bounding box center [62, 120] width 28 height 12
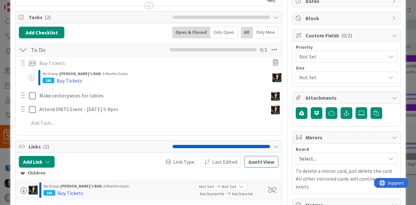
scroll to position [66, 0]
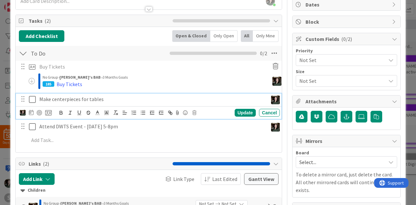
click at [106, 102] on p "Make centerpieces for tables" at bounding box center [152, 99] width 226 height 7
click at [47, 112] on icon at bounding box center [48, 113] width 7 height 6
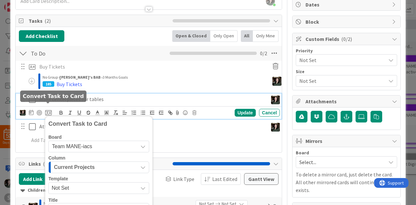
scroll to position [71, 0]
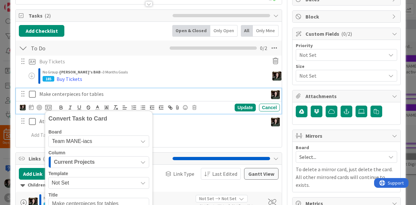
click at [81, 163] on span "Current Projects" at bounding box center [74, 162] width 41 height 8
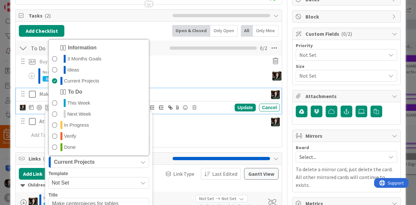
click at [81, 163] on span "Current Projects" at bounding box center [74, 162] width 41 height 8
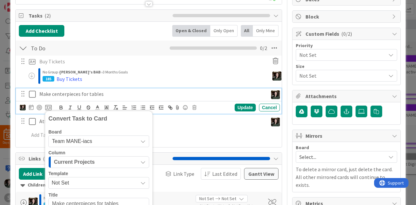
click at [85, 145] on span "Team MANE-iacs" at bounding box center [93, 141] width 83 height 9
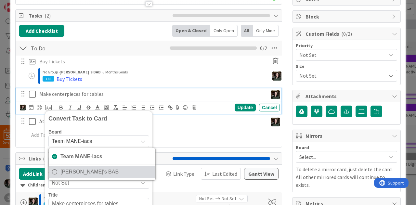
click at [87, 170] on span "[PERSON_NAME]'s BAB" at bounding box center [107, 172] width 92 height 10
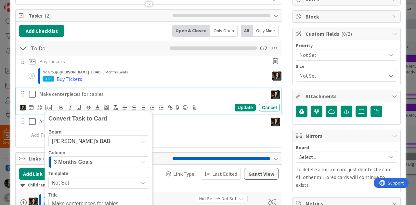
click at [89, 161] on span "3 Months Goals" at bounding box center [73, 162] width 39 height 8
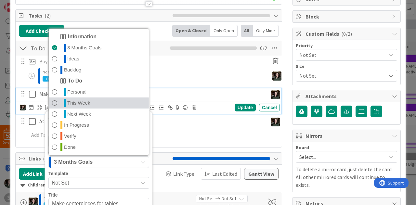
click at [87, 102] on span "This Week" at bounding box center [78, 103] width 23 height 8
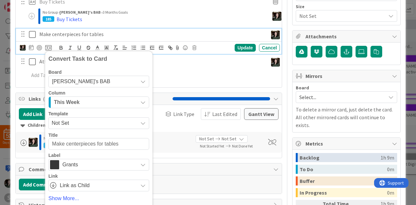
scroll to position [181, 0]
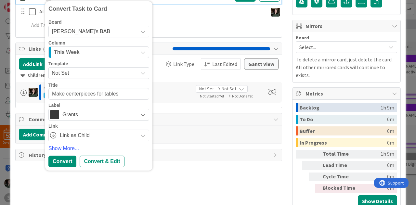
click at [85, 116] on span "Grants" at bounding box center [98, 114] width 72 height 9
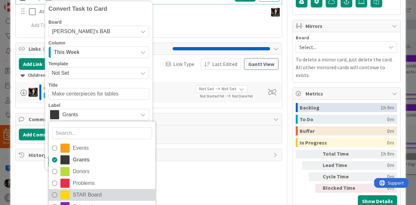
scroll to position [36, 0]
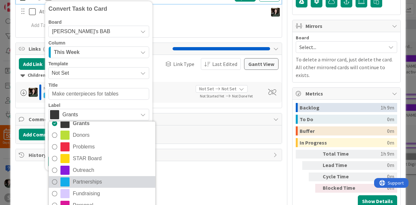
click at [86, 181] on span "Partnerships" at bounding box center [112, 182] width 79 height 10
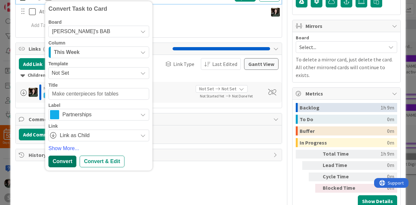
click at [71, 162] on div "Convert" at bounding box center [62, 162] width 28 height 12
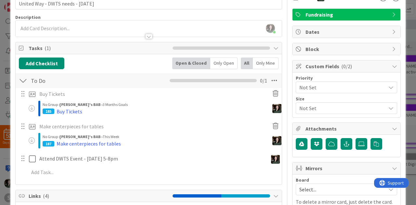
scroll to position [38, 0]
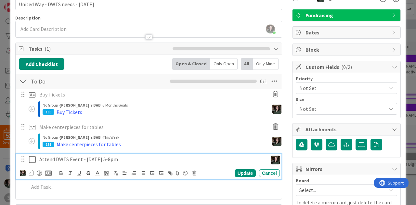
click at [127, 157] on p "Attend DWTS Event - [DATE] 5-8pm" at bounding box center [152, 159] width 226 height 7
click at [51, 170] on icon at bounding box center [48, 173] width 7 height 6
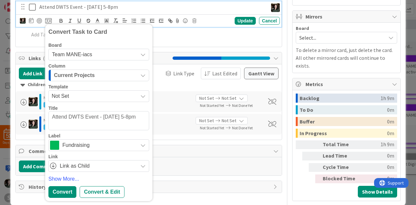
click at [104, 80] on div "Current Projects" at bounding box center [95, 75] width 86 height 10
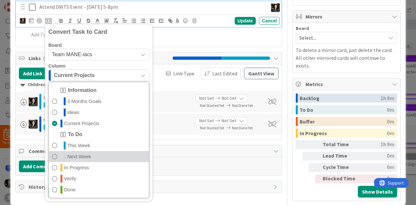
click at [102, 152] on link "Next Week" at bounding box center [99, 156] width 100 height 11
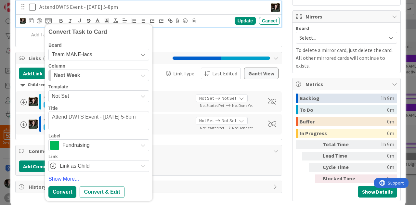
click at [93, 140] on div "Fundraising" at bounding box center [98, 146] width 101 height 12
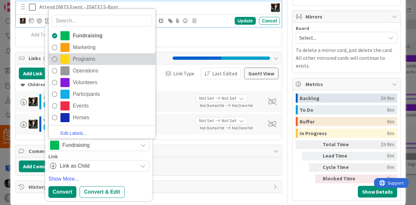
scroll to position [176, 0]
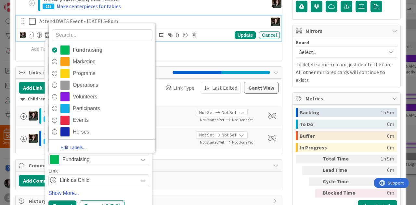
click at [123, 163] on span "Fundraising" at bounding box center [98, 159] width 72 height 9
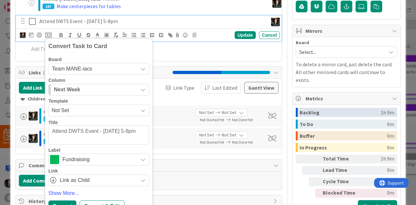
click at [92, 71] on span "Team MANE-iacs" at bounding box center [93, 68] width 83 height 9
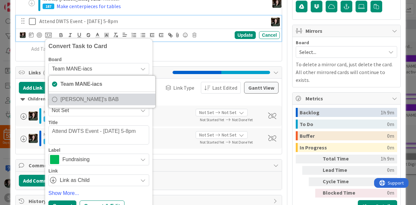
click at [88, 101] on span "[PERSON_NAME]'s BAB" at bounding box center [107, 100] width 92 height 10
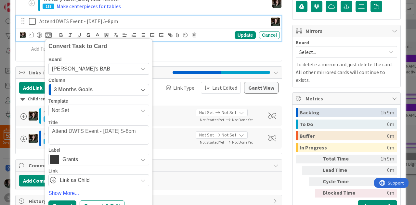
click at [94, 157] on span "Grants" at bounding box center [98, 159] width 72 height 9
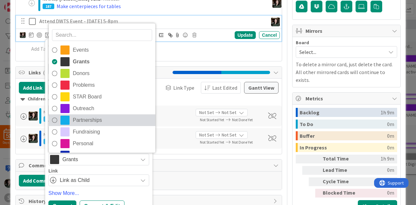
click at [96, 121] on span "Partnerships" at bounding box center [112, 121] width 79 height 10
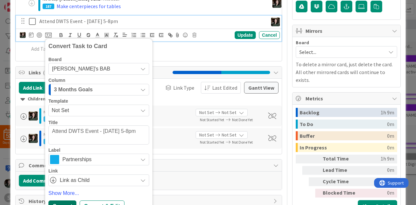
click at [62, 203] on div "Convert" at bounding box center [62, 207] width 28 height 12
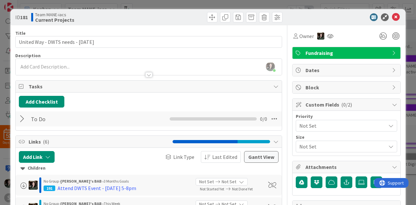
scroll to position [0, 0]
click at [392, 17] on icon at bounding box center [396, 17] width 8 height 8
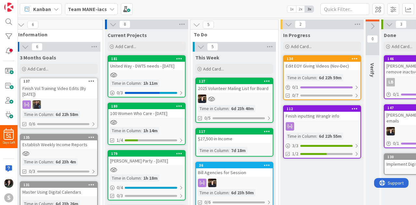
click at [177, 126] on div "180 100 Women Who Care - Oct 29 Time in Column : 1h 14m 1/4" at bounding box center [147, 124] width 78 height 42
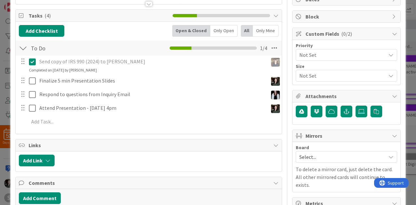
scroll to position [71, 0]
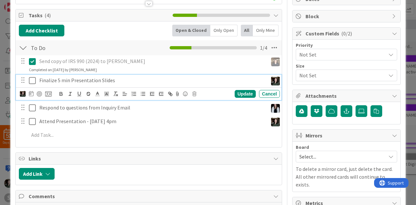
click at [122, 80] on p "Finalize 5 min Presentation Slides" at bounding box center [152, 80] width 226 height 7
click at [49, 96] on icon at bounding box center [48, 94] width 7 height 6
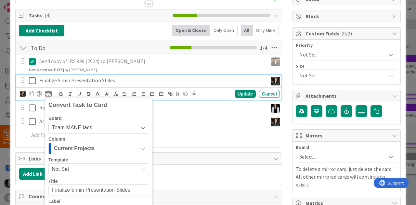
click at [88, 137] on div "Column" at bounding box center [98, 139] width 101 height 5
click at [98, 117] on div "Board" at bounding box center [98, 118] width 101 height 5
click at [102, 125] on span "Team MANE-iacs" at bounding box center [93, 127] width 83 height 9
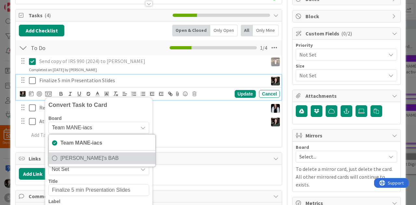
click at [94, 162] on link "[PERSON_NAME]'s BAB" at bounding box center [102, 159] width 107 height 12
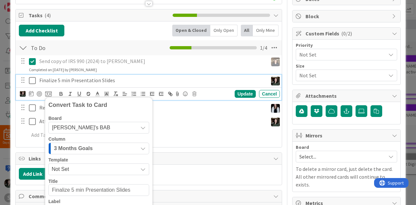
click at [103, 147] on div "3 Months Goals" at bounding box center [95, 148] width 86 height 10
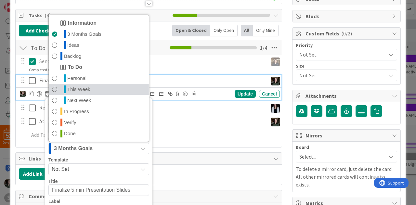
click at [93, 89] on link "This Week" at bounding box center [99, 89] width 100 height 11
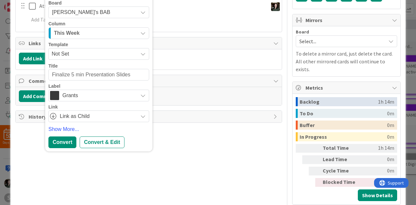
scroll to position [190, 0]
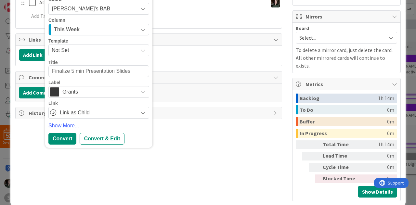
click at [91, 93] on span "Grants" at bounding box center [98, 92] width 72 height 9
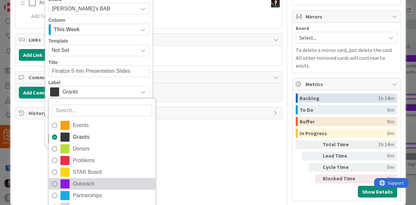
click at [87, 180] on span "Outreach" at bounding box center [112, 184] width 79 height 10
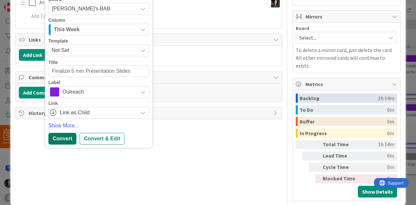
click at [71, 141] on div "Convert" at bounding box center [62, 139] width 28 height 12
type textarea "x"
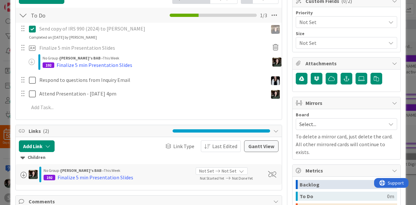
scroll to position [0, 0]
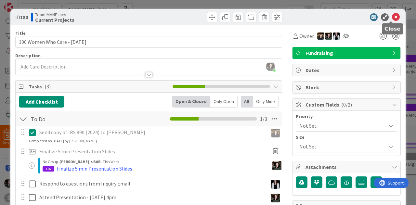
click at [395, 17] on icon at bounding box center [396, 17] width 8 height 8
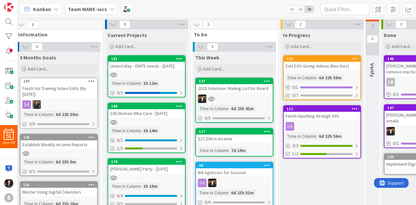
click at [83, 11] on b "Team MANE-iacs" at bounding box center [87, 9] width 39 height 7
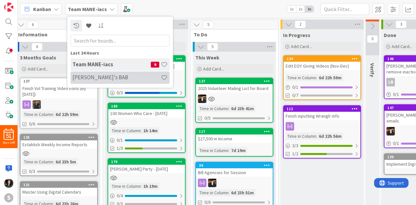
click at [98, 80] on h4 "[PERSON_NAME]'s BAB" at bounding box center [117, 77] width 89 height 7
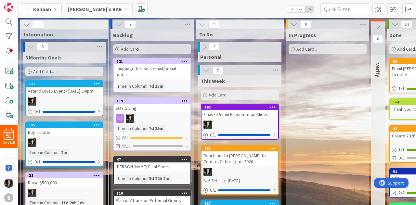
click at [182, 59] on icon at bounding box center [185, 61] width 6 height 5
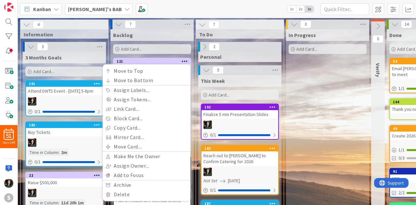
click at [168, 58] on div "121 Move to Top Move to Bottom Assign Labels... Assign Tokens... Link Card... B…" at bounding box center [152, 75] width 78 height 34
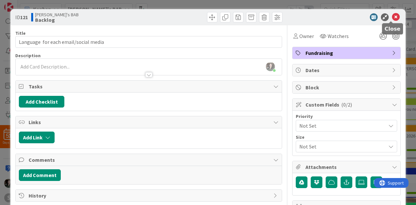
click at [392, 16] on icon at bounding box center [396, 17] width 8 height 8
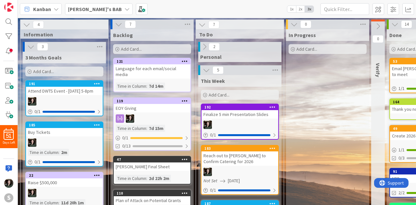
click at [186, 60] on icon at bounding box center [185, 61] width 6 height 5
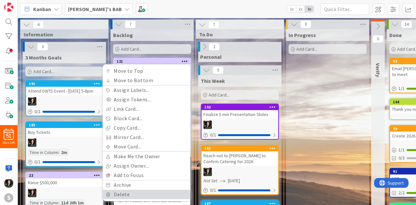
click at [137, 192] on link "Delete" at bounding box center [147, 194] width 88 height 9
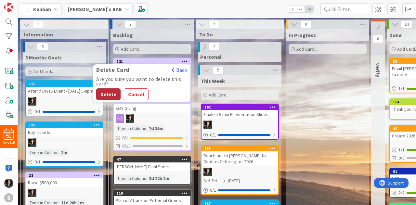
click at [115, 91] on button "Delete" at bounding box center [108, 95] width 24 height 12
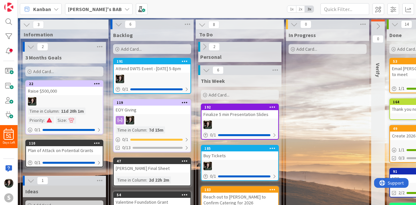
click at [84, 7] on b "[PERSON_NAME]'s BAB" at bounding box center [95, 9] width 54 height 7
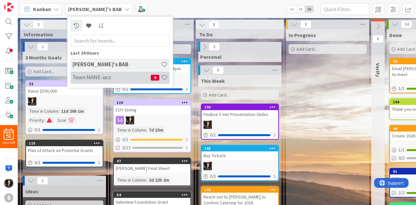
click at [90, 77] on h4 "Team MANE-iacs" at bounding box center [112, 77] width 78 height 7
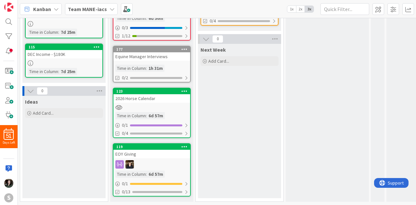
scroll to position [287, 0]
click at [172, 154] on div "119 EOY Giving Time in Column : 6d 57m 0 / 1 0/13" at bounding box center [152, 169] width 78 height 53
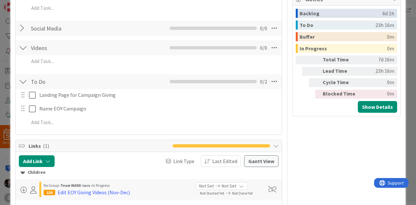
scroll to position [309, 0]
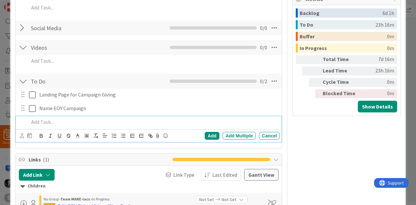
click at [52, 120] on p at bounding box center [153, 121] width 249 height 7
click at [211, 133] on div "Add" at bounding box center [212, 136] width 15 height 8
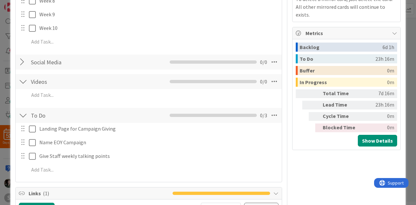
scroll to position [275, 0]
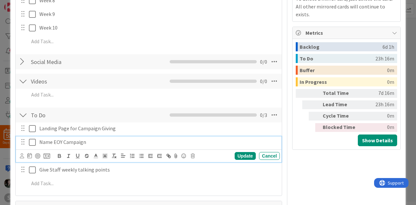
click at [109, 145] on div "Name EOY Campaign" at bounding box center [158, 142] width 243 height 11
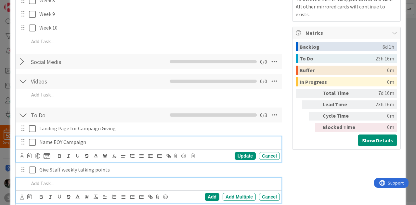
click at [51, 187] on div at bounding box center [153, 183] width 254 height 11
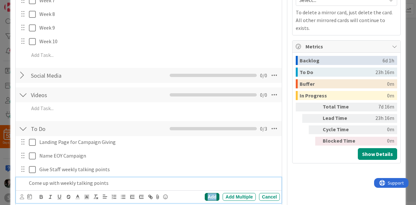
click at [206, 199] on div "Add" at bounding box center [212, 197] width 15 height 8
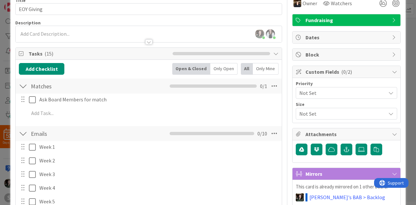
scroll to position [34, 0]
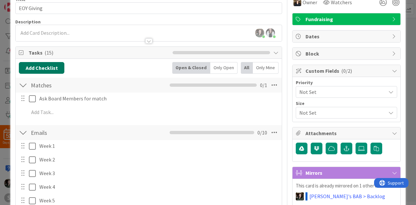
click at [47, 71] on button "Add Checklist" at bounding box center [42, 68] width 46 height 12
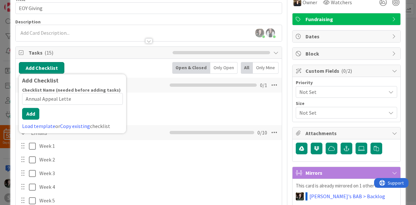
type input "Annual Appeal Letter"
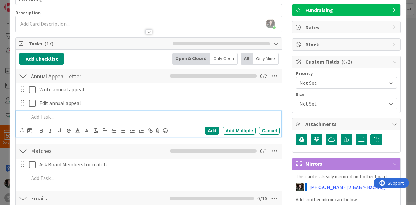
scroll to position [0, 0]
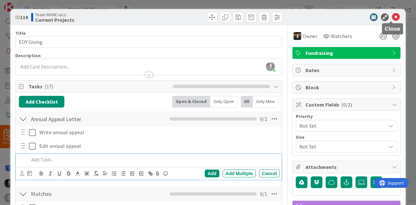
click at [392, 17] on icon at bounding box center [396, 17] width 8 height 8
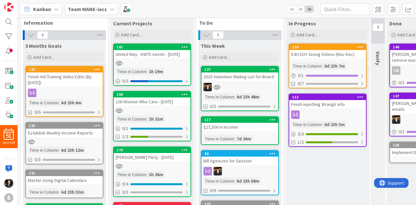
scroll to position [11, 0]
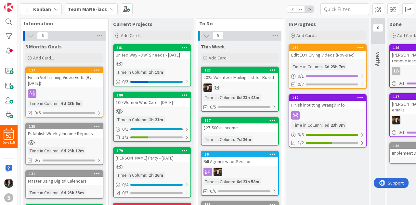
click at [356, 60] on div "134 Edit EOY Giving Videos (Nov-Dec) Time in Column : 6d 23h 7m 0 / 1 0/7" at bounding box center [328, 66] width 78 height 45
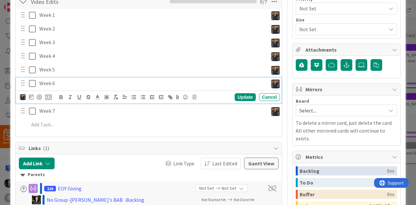
click at [165, 87] on div "Week 6" at bounding box center [152, 83] width 231 height 11
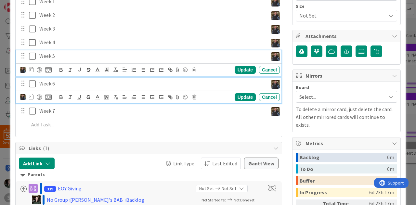
click at [149, 68] on div "Week 5 Update Cancel" at bounding box center [149, 63] width 266 height 26
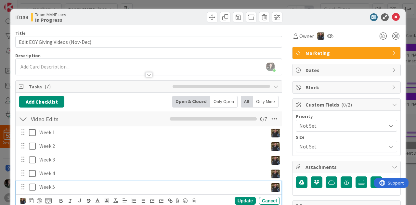
click at [321, 20] on div at bounding box center [343, 17] width 115 height 8
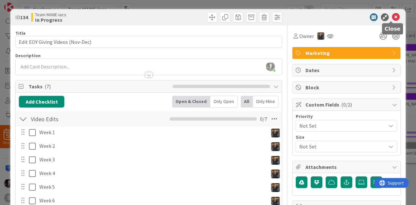
click at [392, 16] on icon at bounding box center [396, 17] width 8 height 8
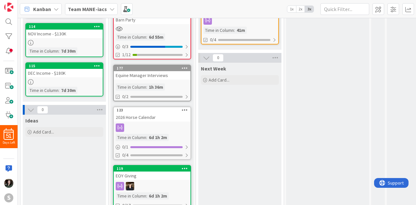
scroll to position [266, 0]
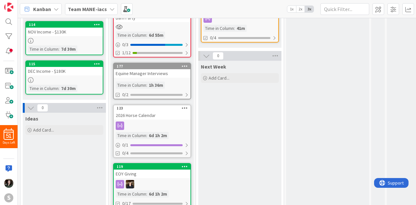
click at [171, 177] on div "EOY Giving" at bounding box center [152, 174] width 77 height 8
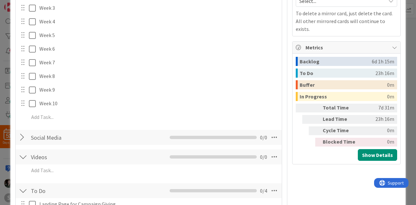
scroll to position [260, 0]
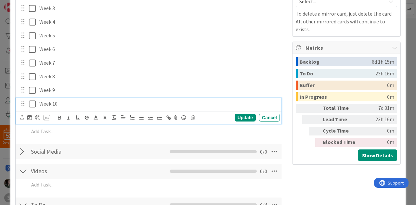
click at [71, 108] on div "Week 10" at bounding box center [158, 103] width 243 height 11
click at [193, 117] on icon at bounding box center [193, 118] width 4 height 5
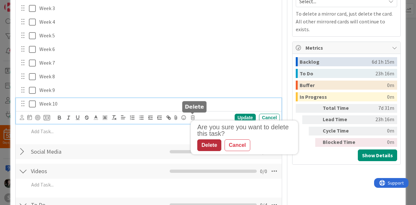
click at [206, 143] on div "Delete" at bounding box center [210, 146] width 24 height 12
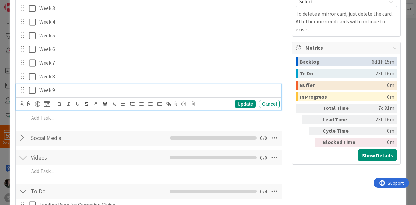
click at [69, 93] on p "Week 9" at bounding box center [158, 90] width 238 height 7
click at [192, 103] on icon at bounding box center [193, 104] width 4 height 5
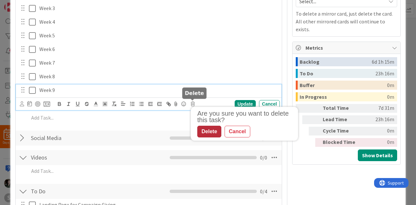
click at [208, 128] on div "Delete" at bounding box center [210, 132] width 24 height 12
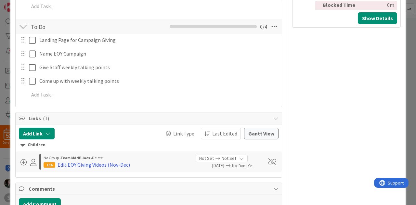
scroll to position [319, 0]
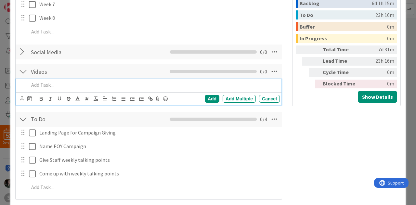
click at [40, 84] on p at bounding box center [153, 84] width 249 height 7
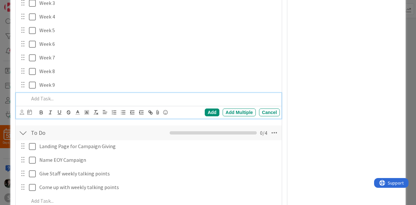
scroll to position [442, 0]
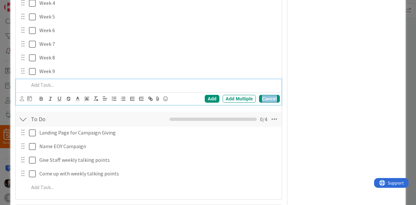
click at [263, 101] on div "Cancel" at bounding box center [269, 99] width 21 height 8
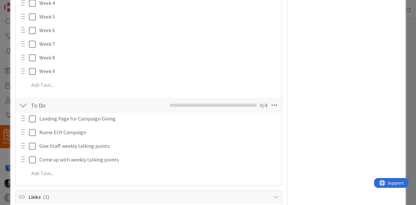
scroll to position [558, 0]
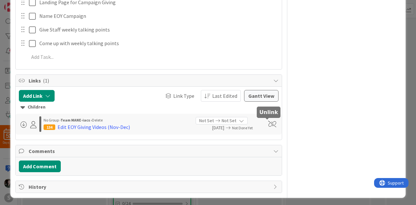
click at [268, 125] on span at bounding box center [272, 124] width 8 height 7
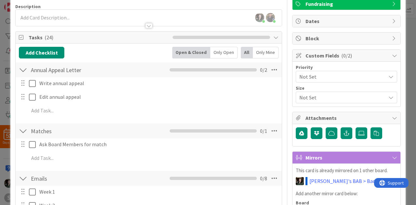
scroll to position [0, 0]
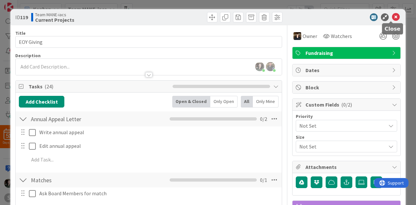
click at [392, 17] on icon at bounding box center [396, 17] width 8 height 8
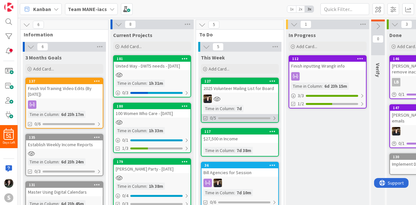
click at [272, 117] on div "0/5" at bounding box center [240, 118] width 77 height 8
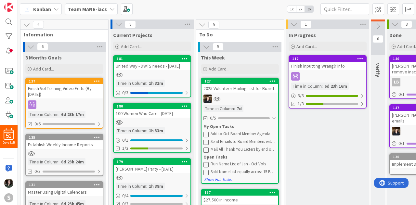
click at [266, 100] on div at bounding box center [240, 99] width 77 height 8
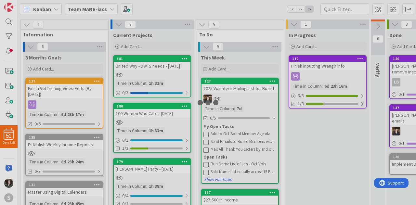
click at [266, 100] on div at bounding box center [208, 102] width 416 height 205
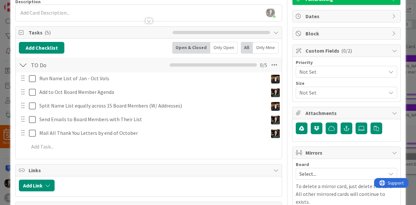
click at [152, 138] on div "Run Name List of Jan - Oct Vols Update Cancel Add to Oct Board Member Agenda Up…" at bounding box center [149, 114] width 260 height 83
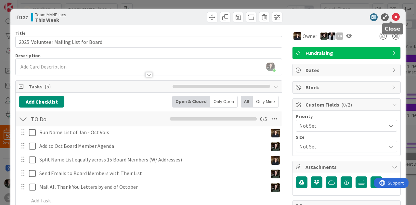
click at [392, 20] on icon at bounding box center [396, 17] width 8 height 8
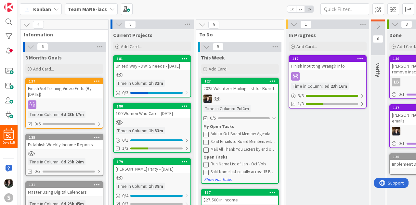
click at [355, 77] on div at bounding box center [328, 76] width 77 height 8
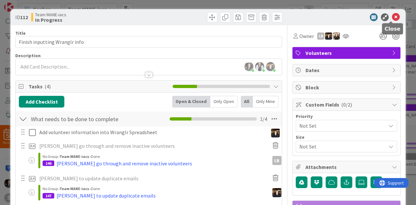
click at [392, 14] on icon at bounding box center [396, 17] width 8 height 8
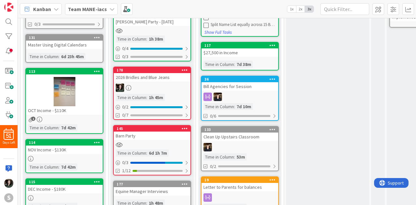
scroll to position [154, 0]
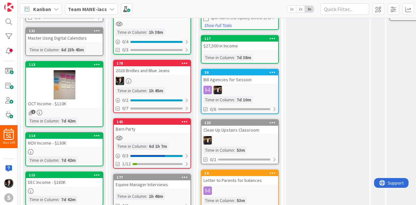
click at [234, 110] on div "0/6" at bounding box center [240, 109] width 77 height 8
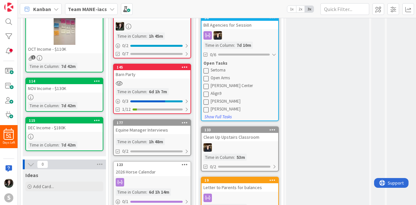
scroll to position [211, 0]
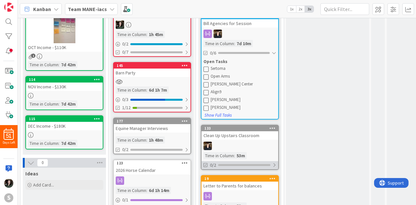
click at [275, 163] on div at bounding box center [275, 165] width 4 height 5
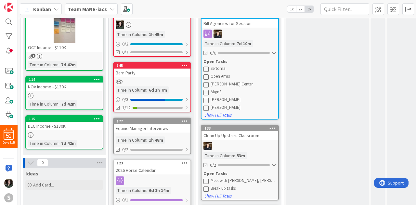
click at [236, 139] on div "Clean Up Upstairs Classroom" at bounding box center [240, 135] width 77 height 8
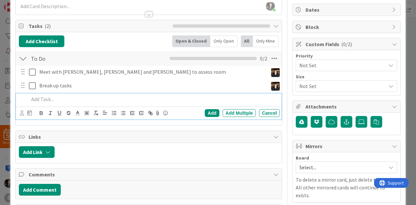
click at [45, 101] on p at bounding box center [153, 99] width 249 height 7
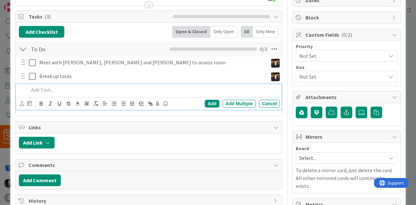
scroll to position [68, 0]
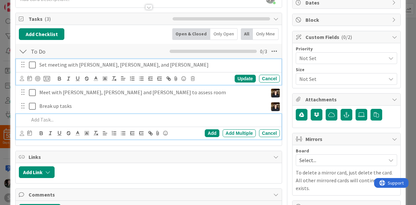
click at [137, 63] on p "Set meeting with [PERSON_NAME], [PERSON_NAME], and [PERSON_NAME]" at bounding box center [158, 64] width 238 height 7
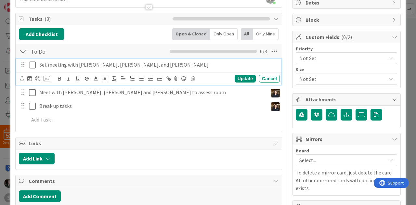
click at [137, 63] on p "Set meeting with [PERSON_NAME], [PERSON_NAME], and [PERSON_NAME]" at bounding box center [158, 64] width 238 height 7
click at [43, 77] on div at bounding box center [35, 79] width 30 height 8
click at [51, 79] on div "Update Cancel" at bounding box center [150, 78] width 260 height 9
click at [47, 77] on icon at bounding box center [47, 79] width 7 height 6
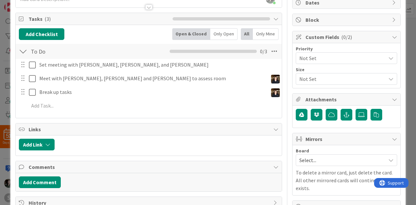
click at [0, 0] on span "Team MANE-iacs" at bounding box center [0, 0] width 0 height 0
click at [0, 0] on span "[PERSON_NAME]'s BAB" at bounding box center [0, 0] width 0 height 0
click at [0, 0] on div "3 Months Goals" at bounding box center [0, 0] width 0 height 0
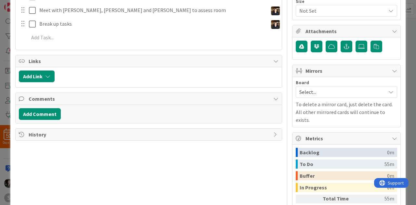
scroll to position [137, 0]
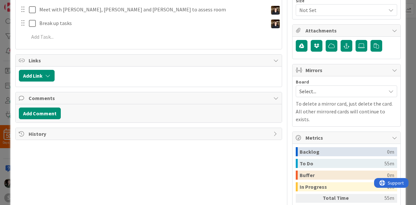
click at [0, 0] on span "This Week" at bounding box center [0, 0] width 0 height 0
click at [0, 0] on span "Grants" at bounding box center [0, 0] width 0 height 0
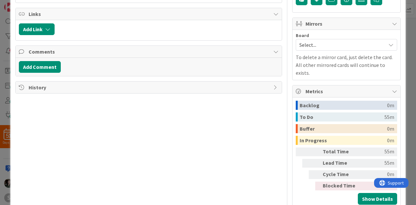
scroll to position [183, 0]
click at [0, 0] on span "Problems" at bounding box center [0, 0] width 0 height 0
click at [56, 133] on div "Title 27 / 128 Clean Up Upstairs Classroom Description Angela Bartlett just joi…" at bounding box center [148, 26] width 267 height 366
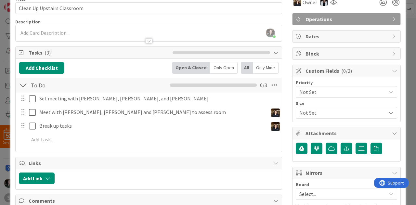
scroll to position [0, 0]
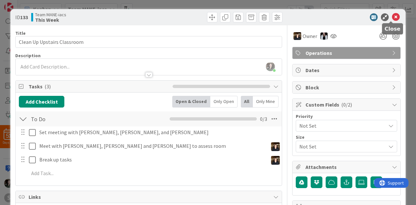
click at [394, 16] on icon at bounding box center [396, 17] width 8 height 8
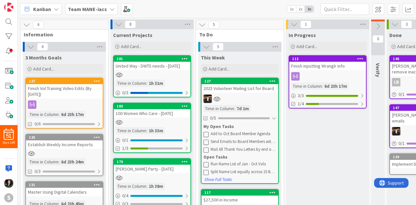
click at [95, 10] on b "Team MANE-iacs" at bounding box center [87, 9] width 39 height 7
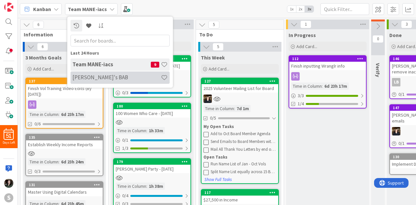
click at [104, 77] on h4 "[PERSON_NAME]'s BAB" at bounding box center [117, 77] width 89 height 7
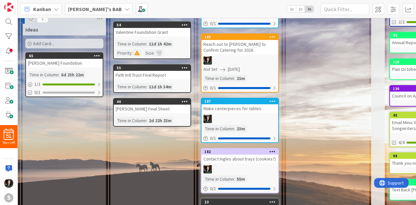
scroll to position [171, 0]
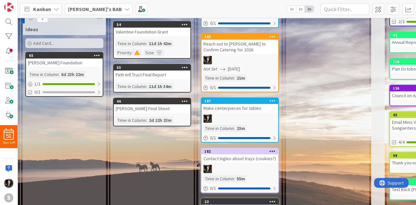
click at [159, 98] on div "Backlog Add Card... 191 Attend DWTS Event - October 23 - 5-8pm Time in Column :…" at bounding box center [152, 97] width 83 height 479
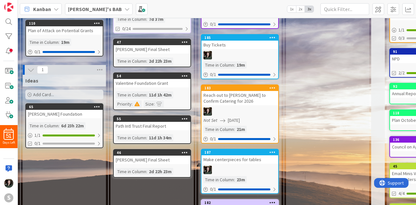
scroll to position [0, 0]
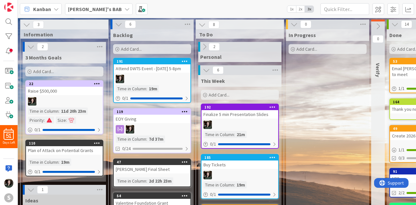
click at [377, 23] on icon at bounding box center [378, 26] width 7 height 7
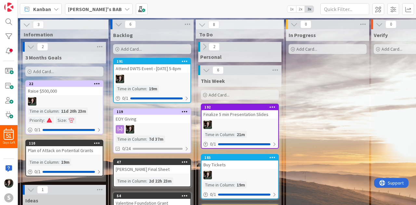
click at [377, 23] on icon at bounding box center [379, 24] width 7 height 7
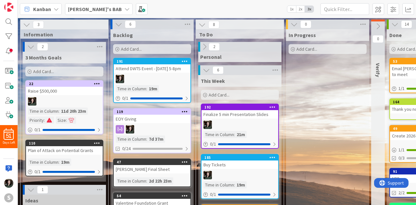
click at [89, 9] on b "[PERSON_NAME]'s BAB" at bounding box center [95, 9] width 54 height 7
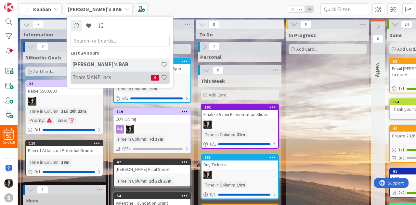
click at [108, 80] on h4 "Team MANE-iacs" at bounding box center [112, 77] width 78 height 7
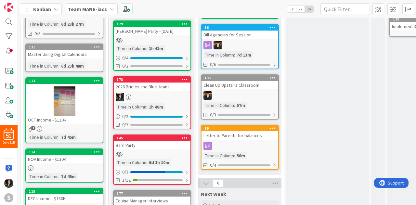
scroll to position [106, 0]
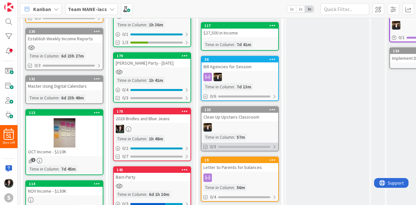
click at [271, 146] on div "0/3" at bounding box center [240, 147] width 77 height 8
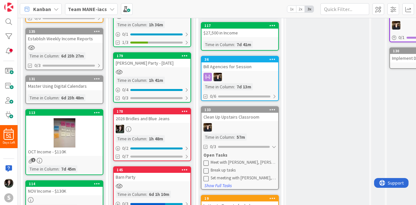
click at [255, 126] on div at bounding box center [240, 127] width 77 height 8
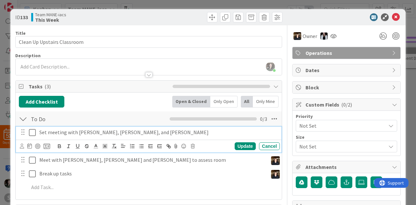
click at [221, 131] on p "Set meeting with [PERSON_NAME], [PERSON_NAME], and [PERSON_NAME]" at bounding box center [158, 132] width 238 height 7
click at [46, 145] on icon at bounding box center [47, 146] width 7 height 6
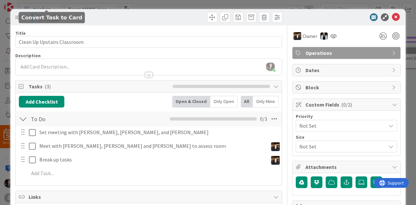
scroll to position [138, 0]
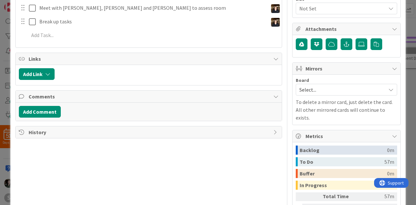
click at [0, 0] on span "Operations" at bounding box center [0, 0] width 0 height 0
click at [0, 0] on span "Team MANE-iacs" at bounding box center [0, 0] width 0 height 0
click at [0, 0] on span "[PERSON_NAME]'s BAB" at bounding box center [0, 0] width 0 height 0
click at [0, 0] on div "3 Months Goals" at bounding box center [0, 0] width 0 height 0
click at [0, 0] on link "This Week" at bounding box center [0, 0] width 0 height 0
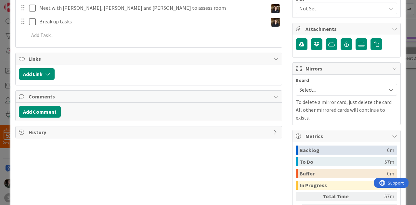
click at [0, 0] on span "Grants" at bounding box center [0, 0] width 0 height 0
click at [0, 0] on span "Events" at bounding box center [0, 0] width 0 height 0
click at [54, 183] on div "Title 27 / 128 Clean Up Upstairs Classroom Description Angela Bartlett just joi…" at bounding box center [148, 70] width 267 height 366
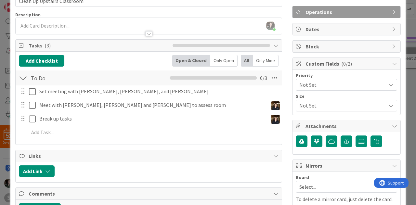
click at [144, 97] on div "Set meeting with Kayli, Angela, and Kristen Convert Task to Card Board Angela's…" at bounding box center [149, 113] width 260 height 55
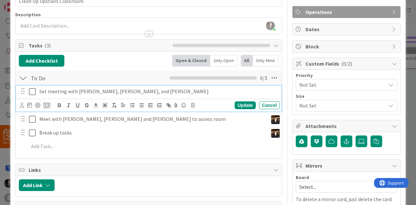
click at [146, 91] on p "Set meeting with [PERSON_NAME], [PERSON_NAME], and [PERSON_NAME]" at bounding box center [158, 91] width 238 height 7
click at [48, 103] on icon at bounding box center [47, 105] width 7 height 6
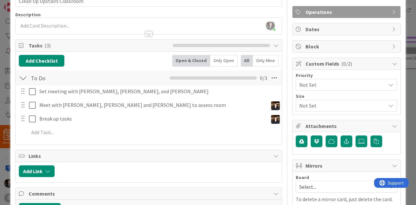
click at [0, 0] on div "Board Team MANE-iacs Column This Week Template Not Set Title 43 / 128 Set meeti…" at bounding box center [0, 0] width 0 height 0
click at [0, 0] on span "Team MANE-iacs" at bounding box center [0, 0] width 0 height 0
click at [0, 0] on span "[PERSON_NAME]'s BAB" at bounding box center [0, 0] width 0 height 0
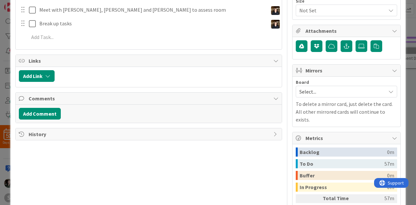
scroll to position [139, 0]
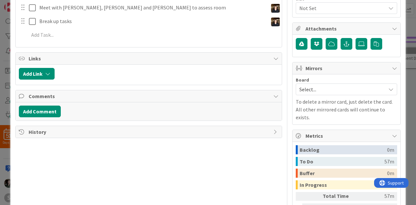
click at [0, 0] on icon "button" at bounding box center [0, 0] width 0 height 0
click at [0, 0] on link "This Week" at bounding box center [0, 0] width 0 height 0
click at [0, 0] on span "Grants" at bounding box center [0, 0] width 0 height 0
click at [0, 0] on span "Events" at bounding box center [0, 0] width 0 height 0
type textarea "x"
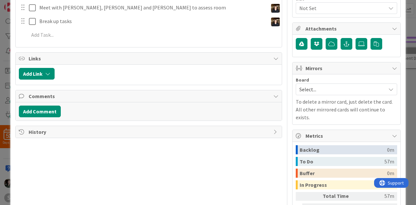
click at [63, 175] on div "Title 27 / 128 Clean Up Upstairs Classroom Description Angela Bartlett just joi…" at bounding box center [148, 70] width 267 height 366
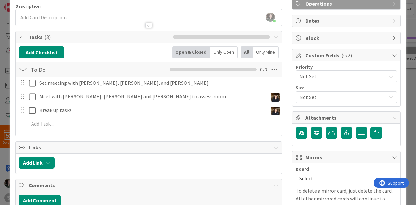
scroll to position [0, 0]
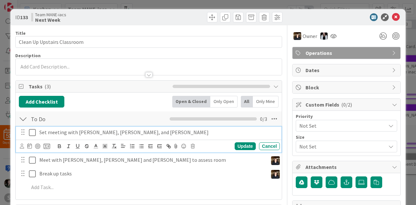
click at [147, 132] on p "Set meeting with [PERSON_NAME], [PERSON_NAME], and [PERSON_NAME]" at bounding box center [158, 132] width 238 height 7
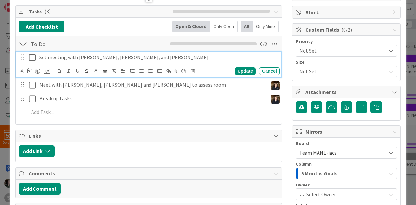
scroll to position [86, 0]
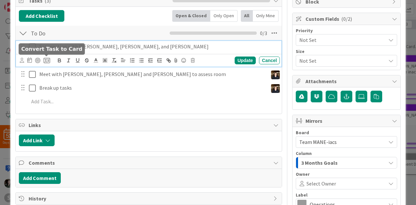
click at [44, 58] on icon at bounding box center [47, 61] width 7 height 6
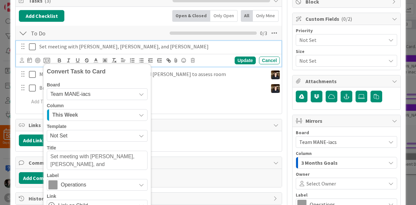
click at [72, 94] on span "Team MANE-iacs" at bounding box center [70, 94] width 40 height 6
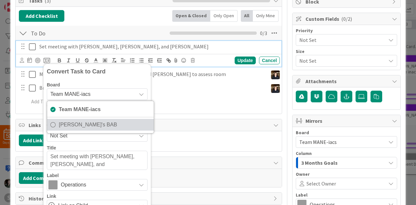
click at [73, 125] on span "[PERSON_NAME]'s BAB" at bounding box center [105, 125] width 92 height 10
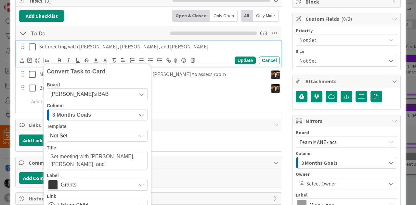
click at [76, 113] on span "3 Months Goals" at bounding box center [71, 115] width 39 height 8
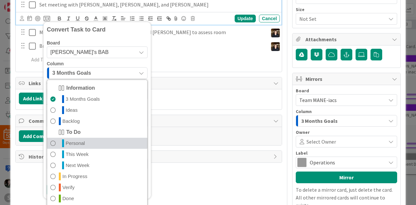
scroll to position [129, 0]
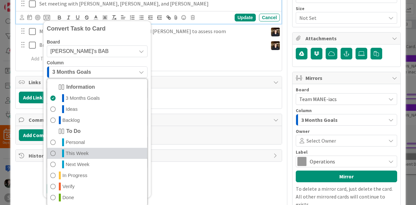
click at [80, 151] on span "This Week" at bounding box center [77, 154] width 23 height 8
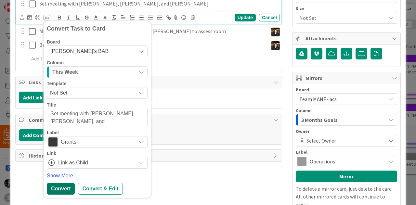
click at [60, 190] on div "Convert" at bounding box center [61, 189] width 28 height 12
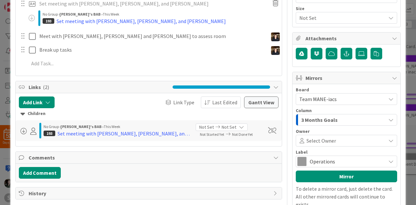
scroll to position [0, 0]
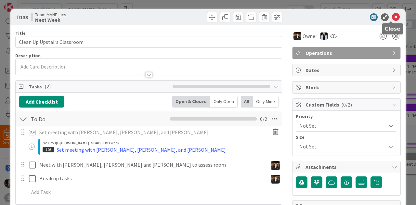
click at [392, 18] on icon at bounding box center [396, 17] width 8 height 8
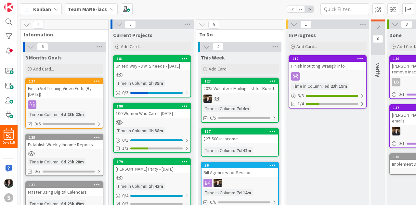
click at [241, 92] on div "2025 Volunteer Mailing List for Board" at bounding box center [240, 88] width 77 height 8
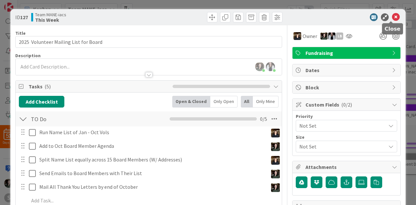
click at [392, 17] on icon at bounding box center [396, 17] width 8 height 8
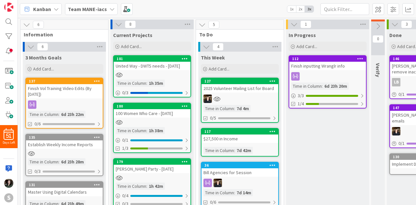
scroll to position [3, 0]
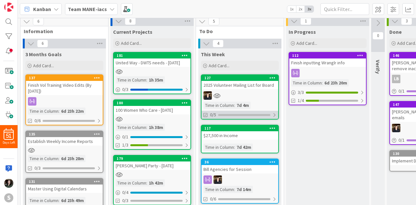
click at [277, 116] on div "0/5" at bounding box center [240, 115] width 77 height 8
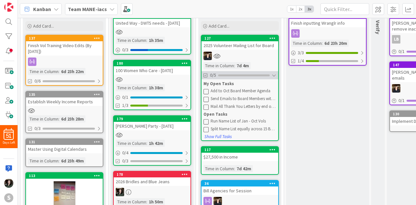
scroll to position [43, 0]
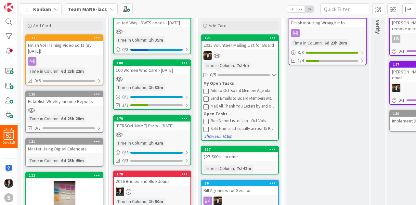
click at [223, 137] on button "Show Full Tasks" at bounding box center [218, 136] width 28 height 7
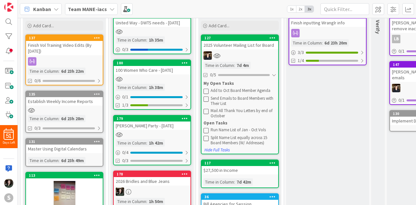
click at [226, 56] on div at bounding box center [240, 55] width 77 height 8
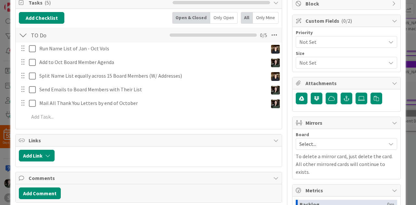
scroll to position [88, 0]
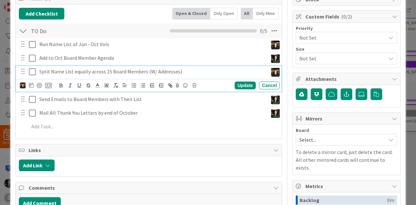
click at [192, 74] on p "Split Name List equally across 15 Board Members (W/ Addresses)" at bounding box center [152, 71] width 226 height 7
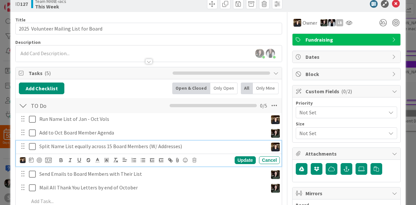
scroll to position [13, 0]
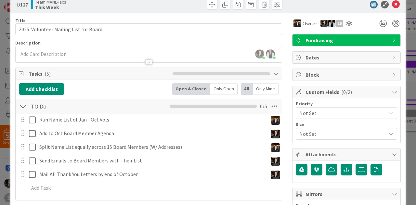
click at [274, 74] on icon at bounding box center [276, 73] width 5 height 5
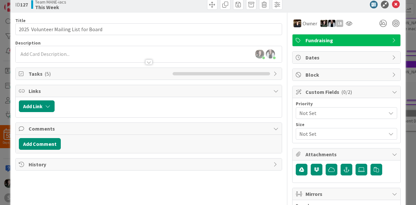
click at [274, 74] on icon at bounding box center [276, 73] width 5 height 5
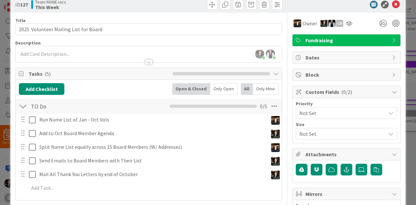
scroll to position [0, 0]
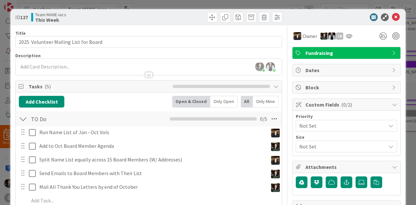
click at [275, 85] on div "Tasks ( 5 )" at bounding box center [149, 87] width 266 height 12
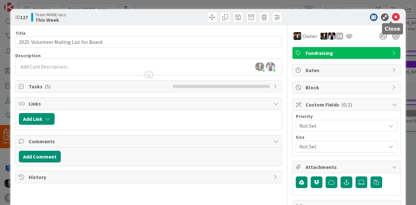
click at [392, 16] on icon at bounding box center [396, 17] width 8 height 8
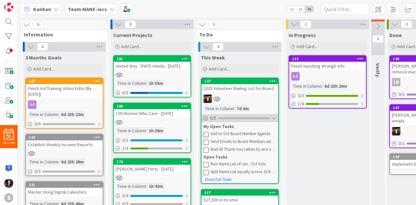
click at [274, 116] on div at bounding box center [274, 118] width 5 height 5
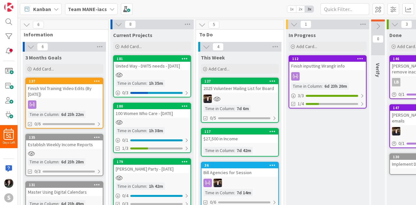
scroll to position [68, 0]
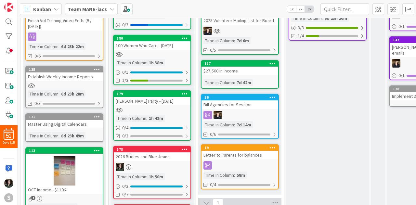
click at [264, 81] on div "Time in Column : 7d 42m" at bounding box center [240, 82] width 73 height 7
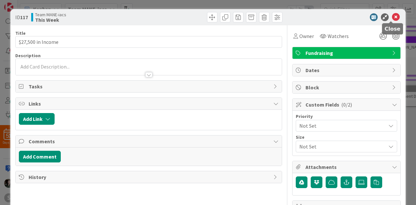
click at [392, 19] on icon at bounding box center [396, 17] width 8 height 8
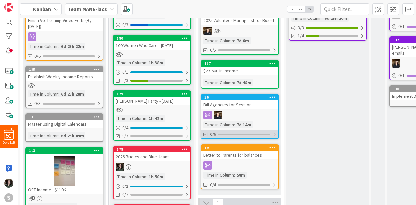
click at [277, 133] on div "0/6" at bounding box center [240, 134] width 77 height 8
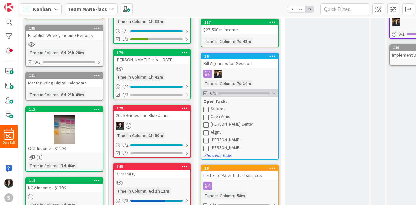
scroll to position [111, 0]
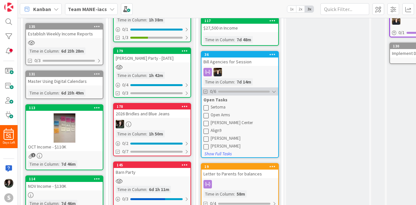
click at [273, 89] on div at bounding box center [274, 91] width 5 height 5
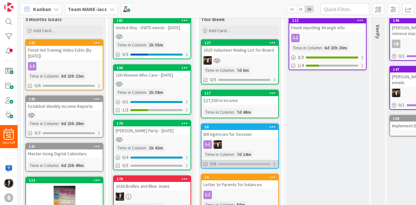
scroll to position [39, 0]
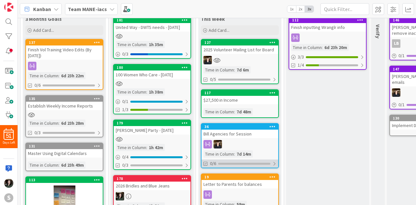
click at [274, 162] on div at bounding box center [275, 163] width 4 height 5
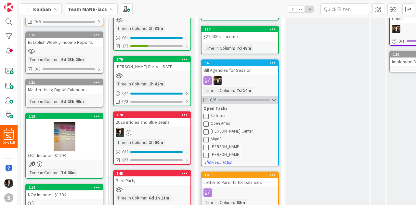
scroll to position [101, 0]
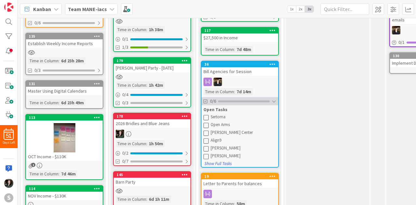
click at [274, 102] on div at bounding box center [274, 101] width 5 height 5
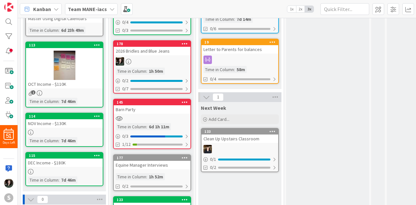
scroll to position [178, 0]
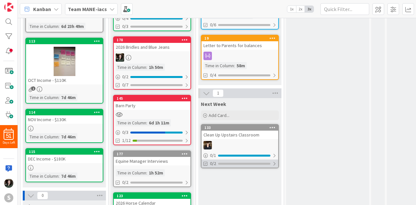
click at [276, 165] on div at bounding box center [275, 163] width 4 height 5
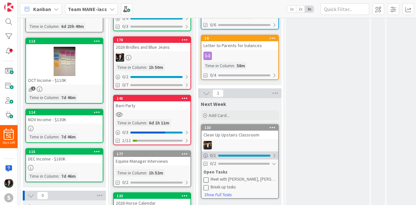
click at [275, 155] on div at bounding box center [275, 155] width 4 height 5
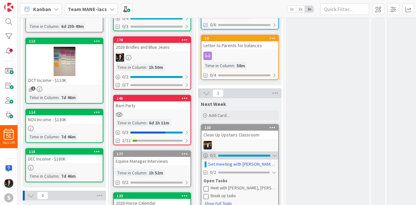
click at [275, 155] on div at bounding box center [275, 155] width 4 height 5
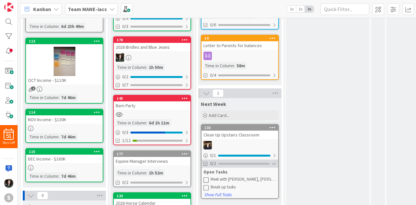
click at [274, 164] on div at bounding box center [274, 163] width 5 height 5
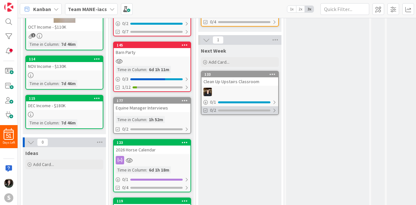
scroll to position [282, 0]
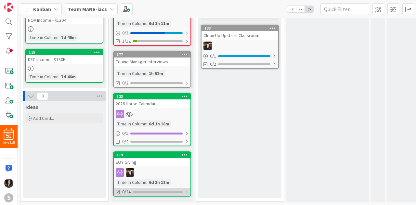
click at [186, 190] on div at bounding box center [187, 192] width 4 height 5
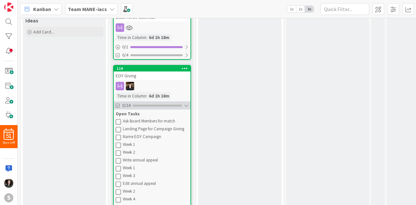
scroll to position [364, 0]
click at [185, 105] on div at bounding box center [186, 105] width 5 height 5
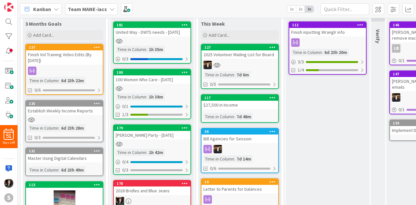
scroll to position [0, 0]
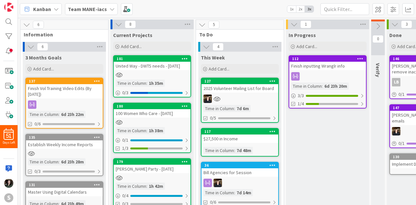
click at [94, 7] on b "Team MANE-iacs" at bounding box center [87, 9] width 39 height 7
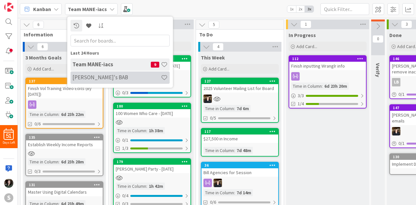
click at [119, 82] on div "[PERSON_NAME]'s BAB" at bounding box center [120, 78] width 99 height 12
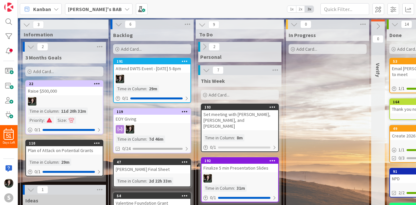
click at [125, 8] on icon at bounding box center [127, 9] width 5 height 5
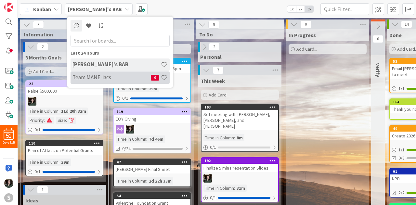
click at [116, 77] on h4 "Team MANE-iacs" at bounding box center [112, 77] width 78 height 7
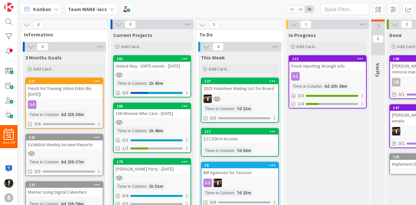
scroll to position [0, 0]
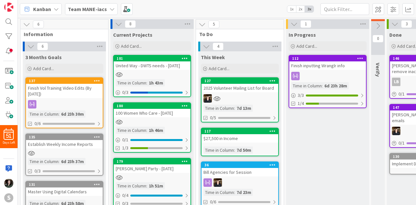
click at [183, 84] on div "Time in Column : 1h 43m" at bounding box center [152, 82] width 73 height 7
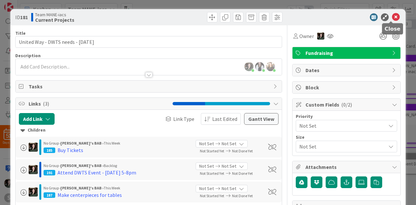
click at [393, 20] on icon at bounding box center [396, 17] width 8 height 8
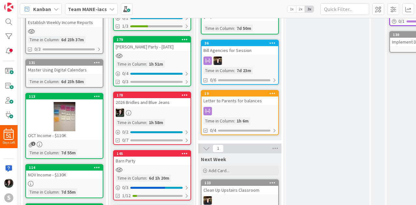
scroll to position [29, 0]
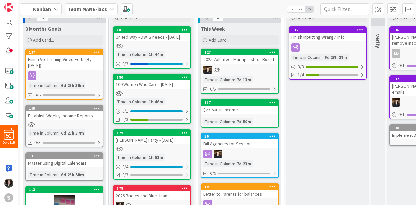
click at [180, 92] on div at bounding box center [152, 94] width 77 height 6
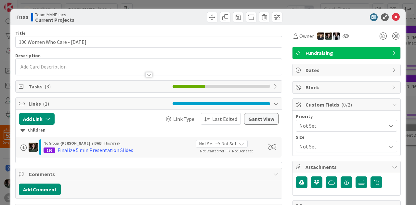
click at [158, 98] on div "Links ( 1 )" at bounding box center [149, 104] width 266 height 12
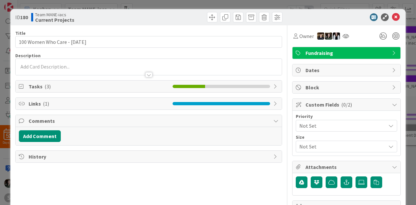
click at [148, 81] on div "Tasks ( 3 )" at bounding box center [149, 87] width 266 height 12
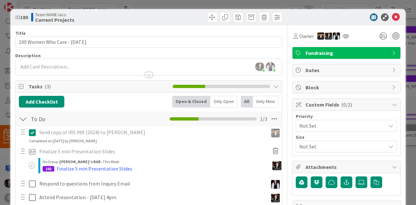
click at [274, 88] on icon at bounding box center [276, 86] width 5 height 5
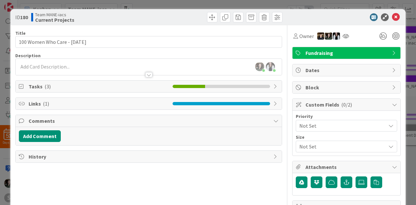
click at [274, 88] on icon at bounding box center [276, 86] width 5 height 5
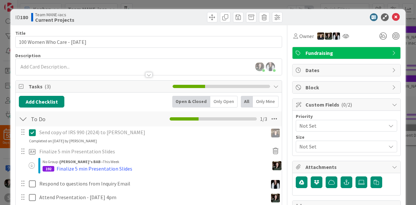
click at [274, 88] on icon at bounding box center [276, 86] width 5 height 5
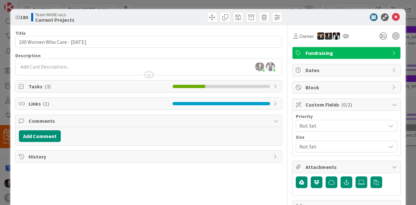
click at [274, 103] on icon at bounding box center [276, 103] width 5 height 5
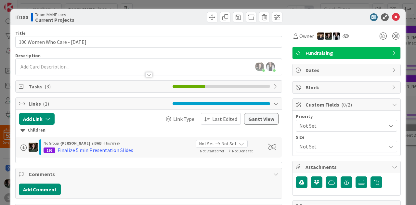
click at [274, 103] on icon at bounding box center [276, 103] width 5 height 5
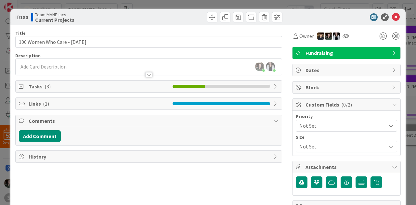
click at [272, 89] on div "Tasks ( 3 )" at bounding box center [149, 87] width 266 height 12
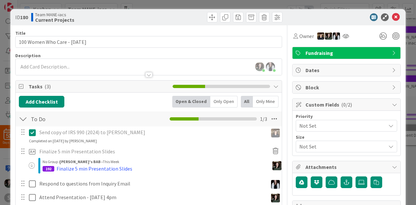
click at [272, 89] on div "Tasks ( 3 )" at bounding box center [149, 87] width 266 height 12
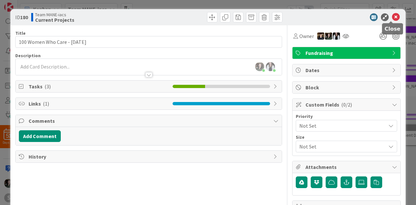
click at [394, 18] on icon at bounding box center [396, 17] width 8 height 8
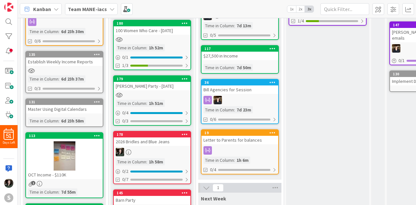
scroll to position [83, 0]
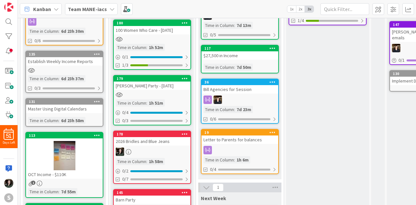
click at [178, 93] on div at bounding box center [152, 95] width 77 height 6
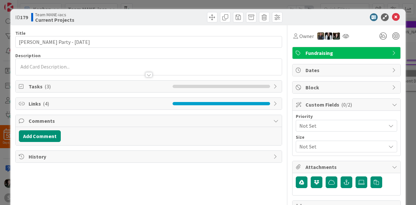
click at [152, 85] on span "Tasks ( 3 )" at bounding box center [99, 87] width 141 height 8
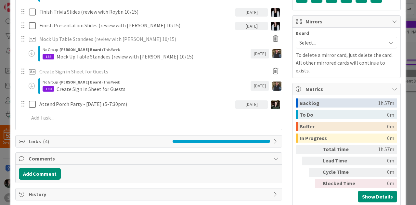
scroll to position [193, 0]
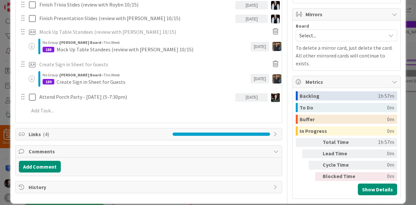
click at [149, 132] on span "Links ( 4 )" at bounding box center [99, 134] width 141 height 8
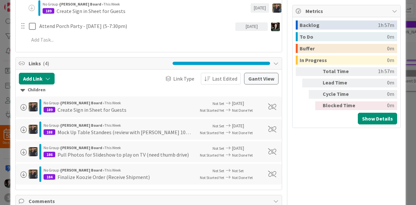
scroll to position [264, 0]
click at [128, 60] on span "Links ( 4 )" at bounding box center [99, 64] width 141 height 8
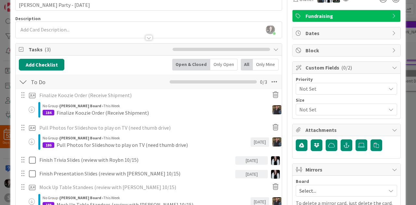
scroll to position [0, 0]
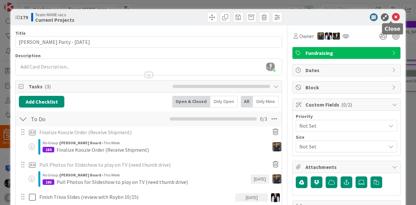
click at [392, 17] on icon at bounding box center [396, 17] width 8 height 8
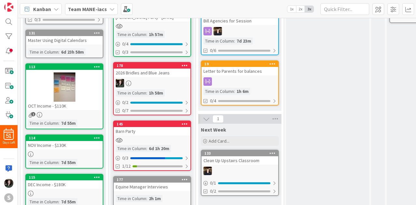
scroll to position [155, 0]
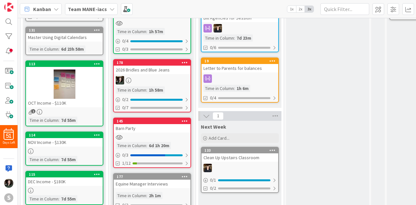
click at [177, 71] on div "2026 Bridles and Blue Jeans" at bounding box center [152, 70] width 77 height 8
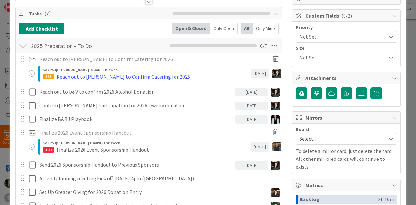
scroll to position [90, 0]
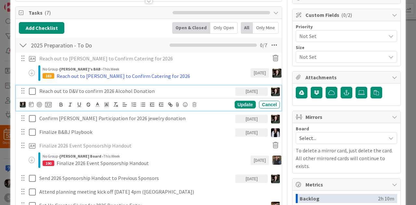
click at [172, 91] on p "Reach out to D&V to confirm 2026 Alcohol Donation" at bounding box center [136, 91] width 194 height 7
click at [48, 103] on icon at bounding box center [48, 105] width 7 height 6
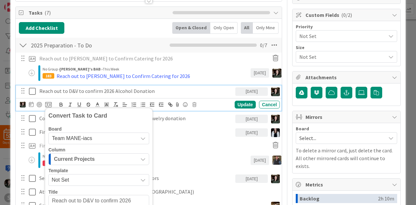
click at [78, 134] on span "Team MANE-iacs" at bounding box center [93, 138] width 83 height 9
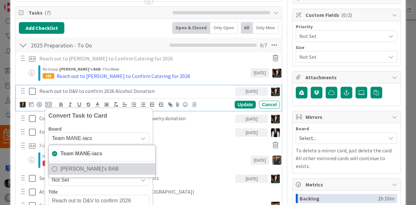
click at [82, 169] on span "[PERSON_NAME]'s BAB" at bounding box center [107, 169] width 92 height 10
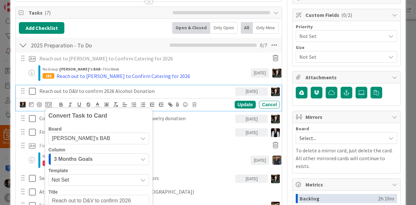
click at [85, 157] on span "3 Months Goals" at bounding box center [73, 159] width 39 height 8
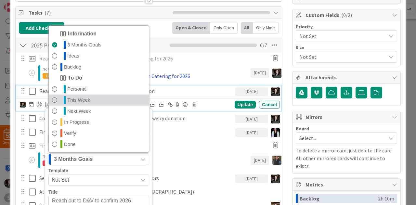
click at [83, 99] on span "This Week" at bounding box center [78, 100] width 23 height 8
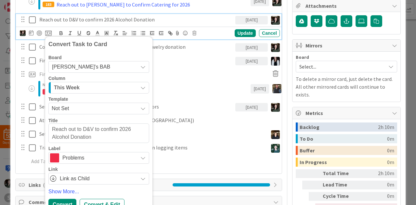
scroll to position [212, 0]
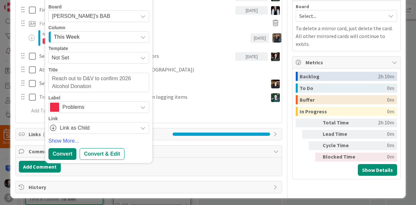
click at [88, 109] on span "Problems" at bounding box center [98, 107] width 72 height 9
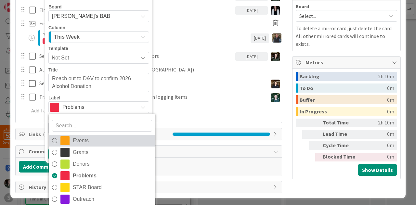
click at [81, 141] on span "Events" at bounding box center [112, 141] width 79 height 10
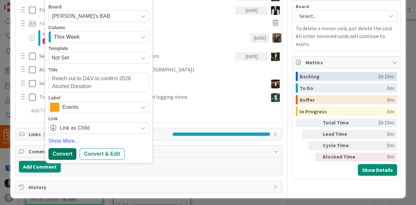
click at [61, 151] on div "Convert" at bounding box center [62, 154] width 28 height 12
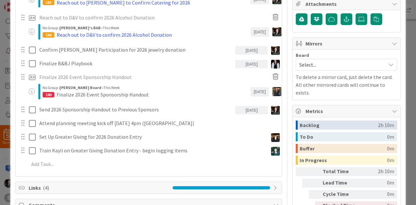
scroll to position [133, 0]
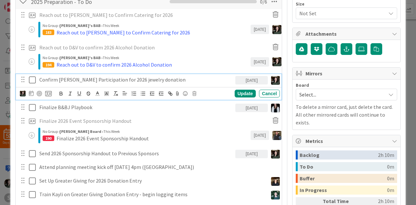
click at [139, 82] on p "Confirm [PERSON_NAME] Participation for 2026 jewelry donation" at bounding box center [136, 79] width 194 height 7
click at [50, 93] on icon at bounding box center [48, 94] width 7 height 6
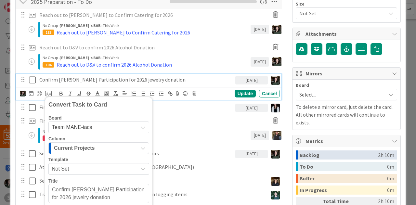
click at [82, 118] on div "Board" at bounding box center [98, 118] width 101 height 5
click at [85, 128] on span "Team MANE-iacs" at bounding box center [72, 128] width 40 height 6
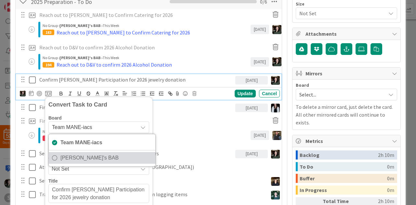
click at [90, 155] on span "[PERSON_NAME]'s BAB" at bounding box center [107, 158] width 92 height 10
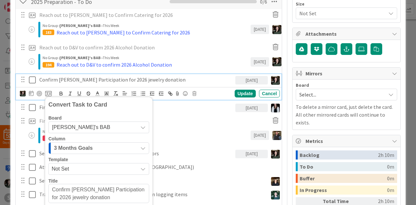
click at [92, 151] on span "3 Months Goals" at bounding box center [73, 148] width 39 height 8
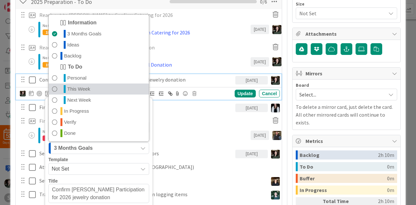
click at [86, 89] on span "This Week" at bounding box center [78, 89] width 23 height 8
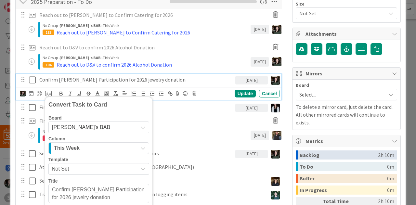
scroll to position [205, 0]
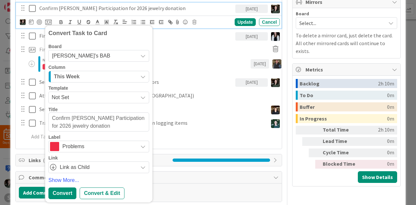
click at [83, 146] on span "Problems" at bounding box center [98, 146] width 72 height 9
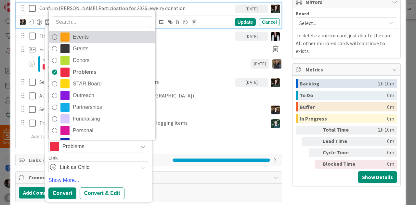
click at [72, 41] on link "Events" at bounding box center [102, 37] width 107 height 12
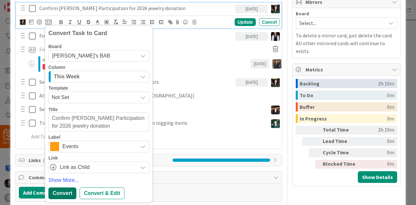
click at [69, 194] on div "Convert" at bounding box center [62, 194] width 28 height 12
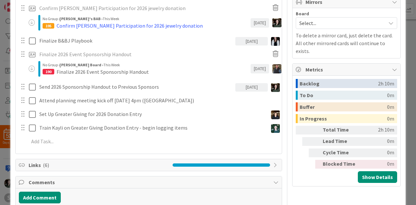
type textarea "x"
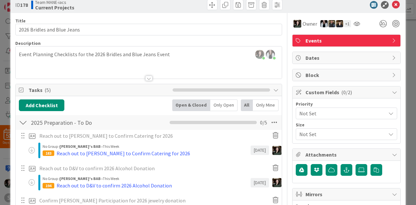
scroll to position [0, 0]
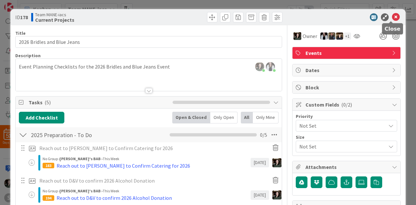
click at [394, 17] on icon at bounding box center [396, 17] width 8 height 8
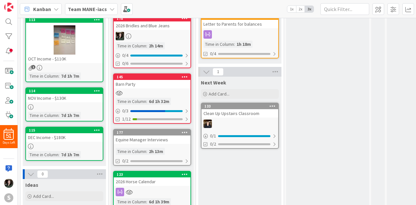
scroll to position [199, 0]
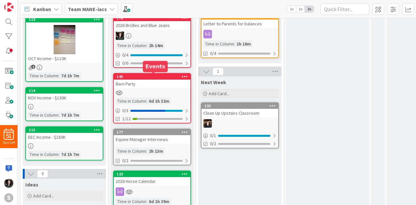
click at [163, 79] on div "145" at bounding box center [152, 77] width 77 height 6
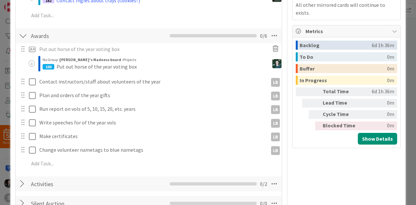
scroll to position [321, 0]
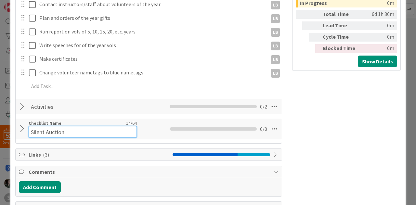
click at [51, 128] on input "Silent Auction" at bounding box center [83, 132] width 108 height 12
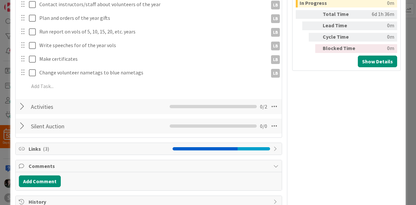
click at [22, 126] on div at bounding box center [23, 126] width 8 height 12
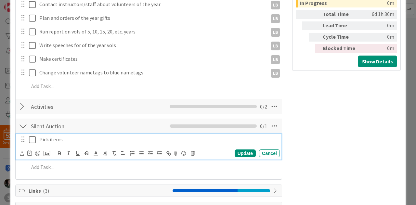
click at [76, 142] on p "Pick items" at bounding box center [158, 139] width 238 height 7
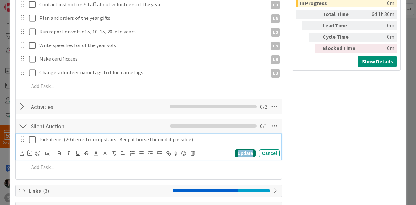
click at [239, 157] on div "Update" at bounding box center [245, 154] width 21 height 8
click at [202, 138] on p "Pick items (20 items from upstairs- Keep it horse themed if possible)" at bounding box center [158, 139] width 238 height 7
click at [140, 153] on icon "button" at bounding box center [142, 154] width 6 height 6
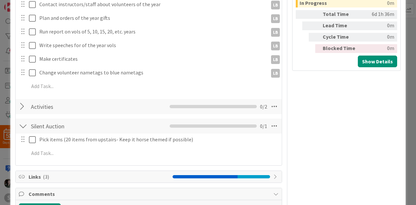
click at [110, 160] on div "Pick items (20 items from upstairs- Keep it horse themed if possible) Update Ca…" at bounding box center [149, 148] width 260 height 28
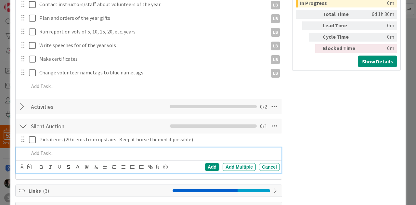
click at [99, 148] on div at bounding box center [153, 153] width 254 height 11
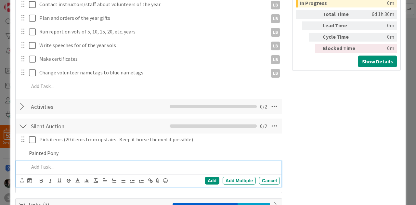
scroll to position [334, 0]
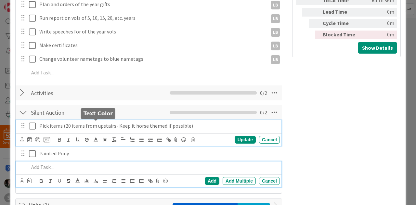
click at [96, 129] on div "Pick items (20 items from upstairs- Keep it horse themed if possible) Update Ca…" at bounding box center [149, 133] width 266 height 26
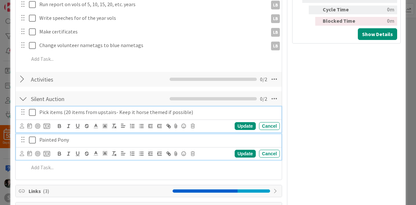
click at [77, 141] on p "Painted Pony" at bounding box center [158, 139] width 238 height 7
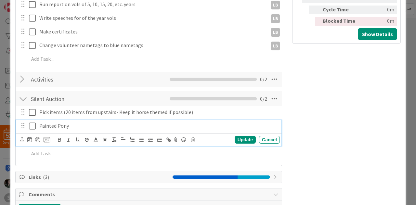
scroll to position [334, 0]
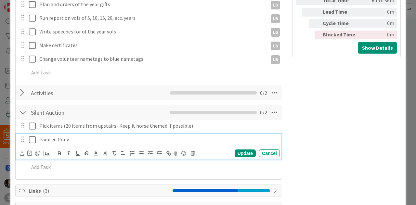
click at [24, 142] on div at bounding box center [23, 140] width 8 height 10
click at [33, 141] on icon at bounding box center [32, 140] width 7 height 8
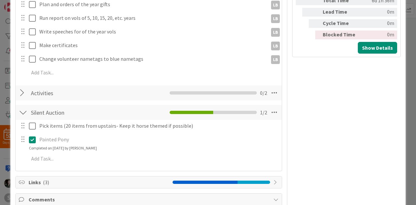
click at [33, 141] on icon at bounding box center [32, 140] width 7 height 8
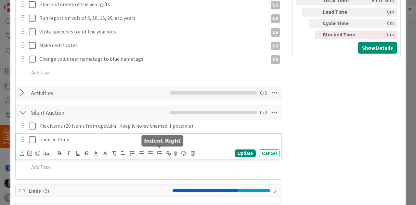
click at [158, 154] on icon "button" at bounding box center [160, 154] width 6 height 6
click at [150, 154] on icon "button" at bounding box center [151, 154] width 6 height 6
click at [195, 155] on div "Update Cancel" at bounding box center [150, 153] width 260 height 9
click at [195, 154] on icon at bounding box center [193, 153] width 4 height 5
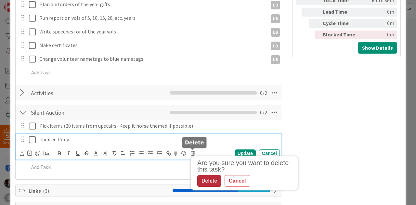
click at [215, 177] on div "Delete" at bounding box center [210, 181] width 24 height 12
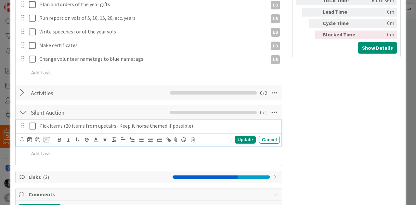
click at [197, 128] on p "Pick items (20 items from upstairs- Keep it horse themed if possible)" at bounding box center [158, 125] width 238 height 7
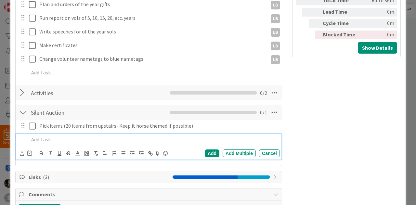
click at [111, 139] on p at bounding box center [153, 139] width 249 height 7
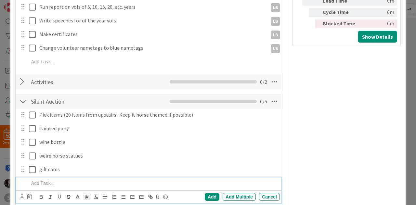
scroll to position [315, 0]
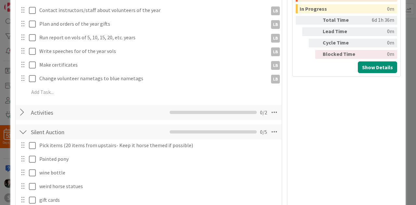
click at [24, 132] on div at bounding box center [23, 132] width 8 height 12
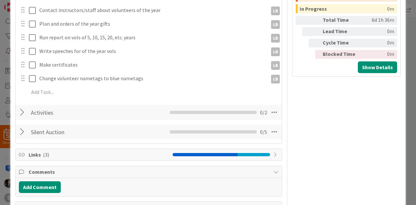
click at [19, 118] on div "Activities Checklist Name 10 / 64 Activities 0 / 2" at bounding box center [149, 112] width 266 height 15
click at [21, 110] on div at bounding box center [23, 113] width 8 height 12
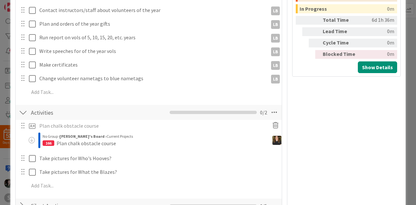
click at [21, 110] on div at bounding box center [23, 113] width 8 height 12
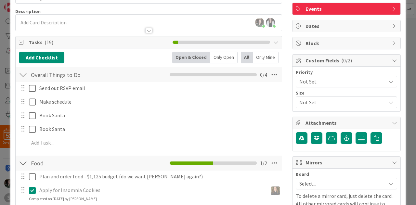
scroll to position [0, 0]
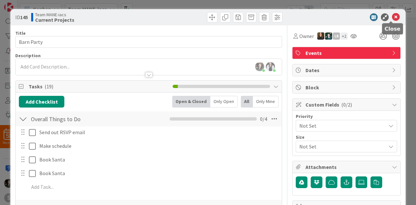
click at [394, 13] on icon at bounding box center [396, 17] width 8 height 8
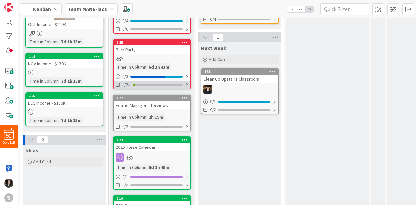
scroll to position [282, 0]
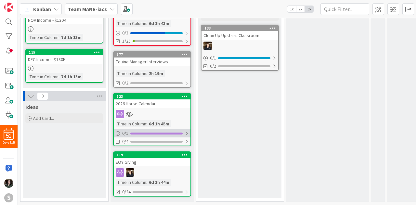
click at [186, 131] on div at bounding box center [187, 133] width 4 height 5
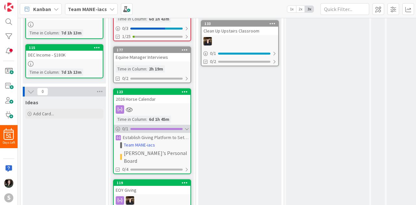
click at [186, 127] on div at bounding box center [187, 129] width 4 height 5
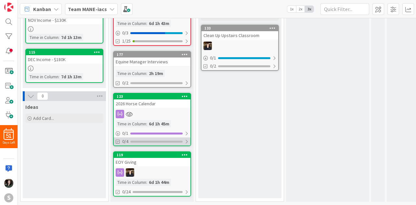
click at [186, 139] on div at bounding box center [187, 141] width 4 height 5
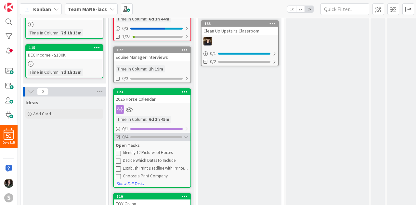
click at [186, 138] on div at bounding box center [186, 137] width 5 height 5
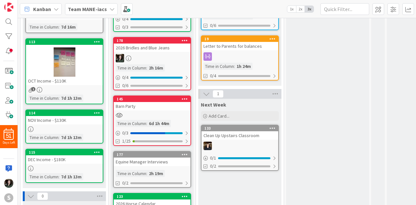
scroll to position [177, 0]
click at [186, 138] on div "1/25" at bounding box center [152, 141] width 77 height 8
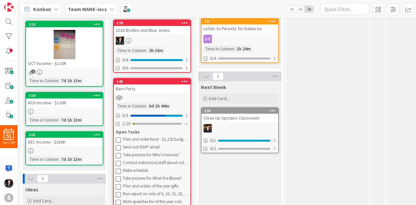
scroll to position [195, 0]
click at [178, 99] on div at bounding box center [152, 98] width 77 height 6
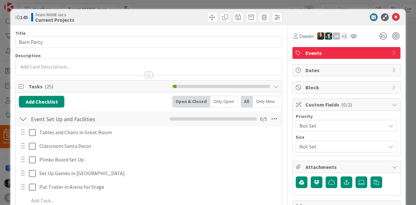
click at [24, 117] on div at bounding box center [23, 119] width 8 height 12
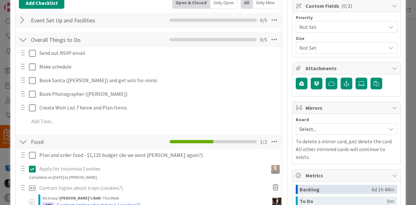
scroll to position [129, 0]
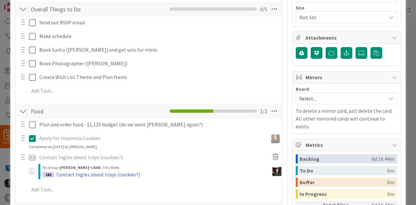
click at [25, 112] on div at bounding box center [23, 111] width 8 height 12
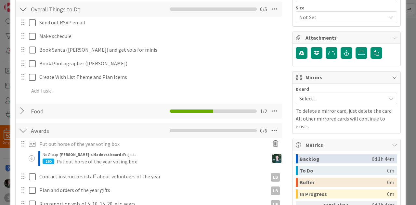
click at [25, 112] on div at bounding box center [23, 111] width 8 height 12
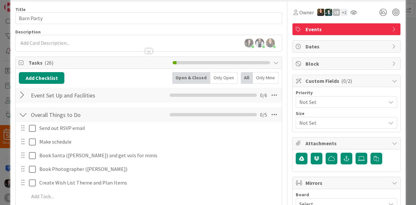
scroll to position [0, 0]
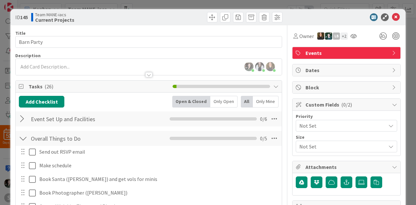
click at [24, 116] on div at bounding box center [23, 119] width 8 height 12
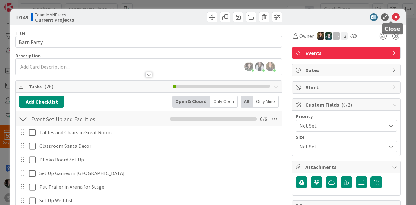
click at [392, 18] on icon at bounding box center [396, 17] width 8 height 8
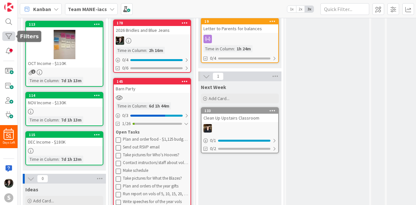
click at [6, 40] on div at bounding box center [8, 36] width 13 height 9
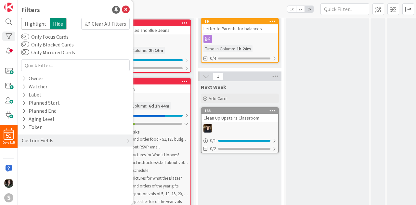
click at [339, 114] on div "In Progress Add Card... 112 Finish inputting Wranglr info Time in Column : 6d 2…" at bounding box center [327, 165] width 83 height 660
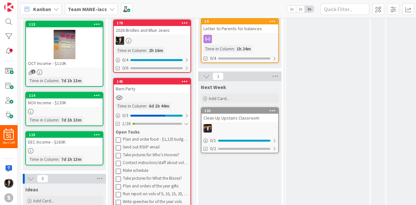
click at [176, 88] on div "Barn Party" at bounding box center [152, 89] width 77 height 8
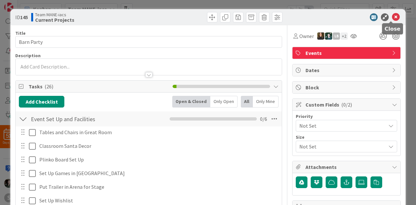
click at [392, 21] on body "51 Days Left S Kanban Team MANE-iacs 1x 2x 3x 6 Information 6 3 Months Goals Ad…" at bounding box center [208, 102] width 416 height 205
click at [392, 14] on icon at bounding box center [396, 17] width 8 height 8
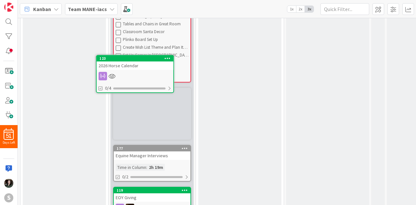
scroll to position [440, 0]
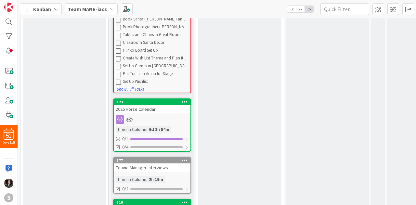
click at [179, 118] on div at bounding box center [152, 120] width 77 height 8
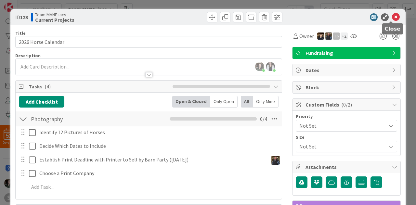
click at [392, 19] on icon at bounding box center [396, 17] width 8 height 8
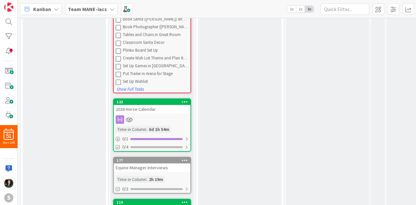
scroll to position [492, 0]
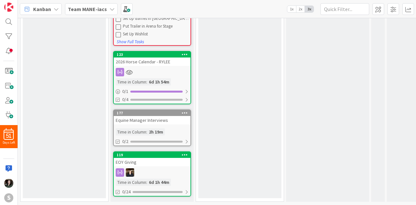
click at [184, 122] on div "177 Equine Manager Interviews Time in Column : 2h 19m 0/2" at bounding box center [152, 128] width 78 height 37
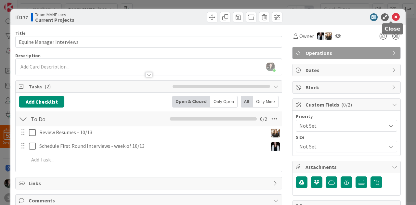
click at [393, 15] on icon at bounding box center [396, 17] width 8 height 8
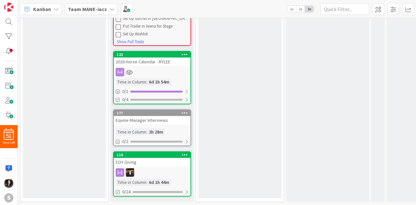
click at [152, 169] on div at bounding box center [152, 173] width 77 height 8
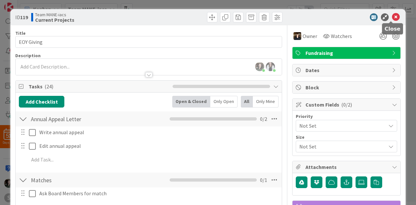
click at [392, 17] on icon at bounding box center [396, 17] width 8 height 8
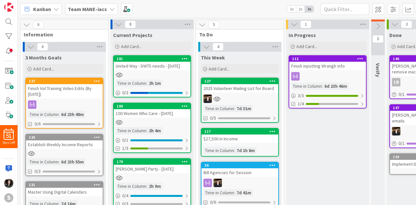
click at [204, 45] on icon at bounding box center [206, 46] width 7 height 7
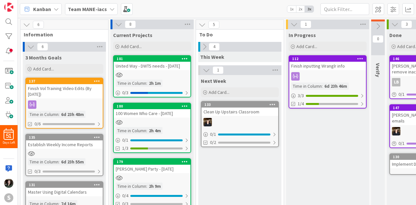
click at [204, 45] on icon at bounding box center [204, 46] width 7 height 7
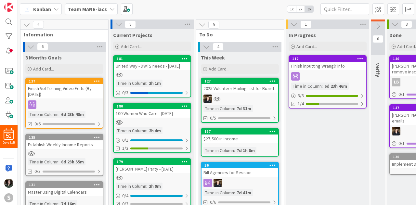
click at [204, 45] on icon at bounding box center [206, 46] width 7 height 7
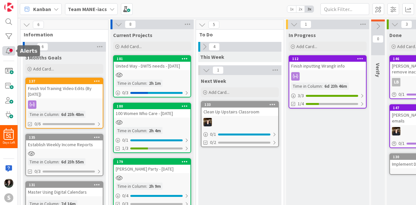
click at [15, 50] on div at bounding box center [8, 50] width 13 height 9
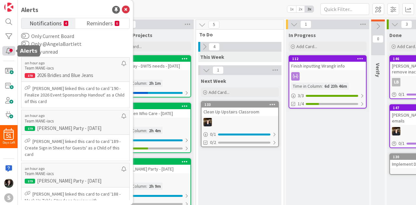
click at [15, 50] on div at bounding box center [8, 50] width 13 height 9
click at [126, 9] on icon at bounding box center [126, 10] width 8 height 8
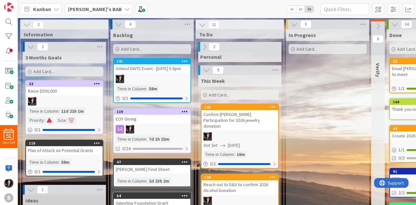
click at [85, 12] on span "[PERSON_NAME]'s BAB" at bounding box center [95, 9] width 54 height 8
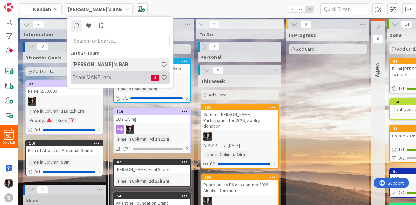
click at [103, 76] on h4 "Team MANE-iacs" at bounding box center [112, 77] width 78 height 7
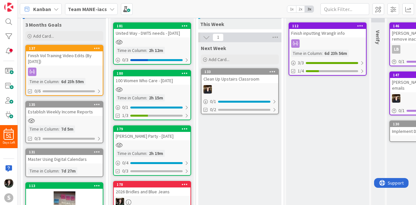
scroll to position [34, 0]
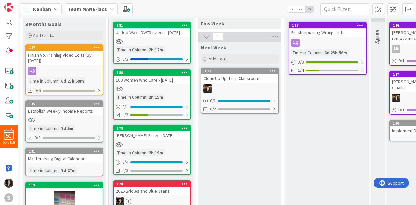
click at [264, 92] on div at bounding box center [240, 89] width 77 height 8
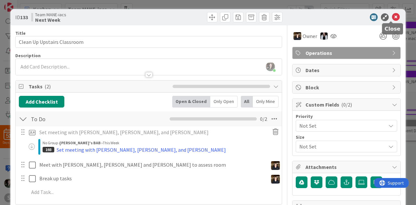
click at [393, 15] on icon at bounding box center [396, 17] width 8 height 8
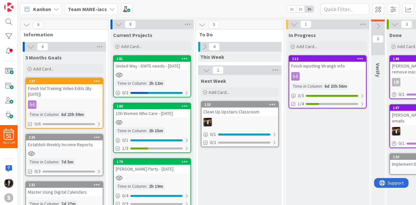
click at [202, 46] on icon at bounding box center [204, 46] width 7 height 7
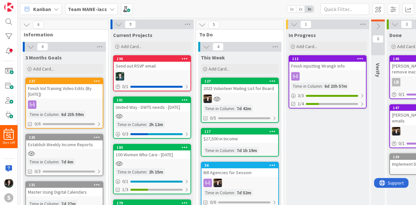
click at [156, 73] on div at bounding box center [152, 76] width 77 height 8
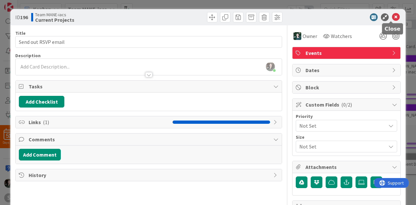
click at [393, 17] on icon at bounding box center [396, 17] width 8 height 8
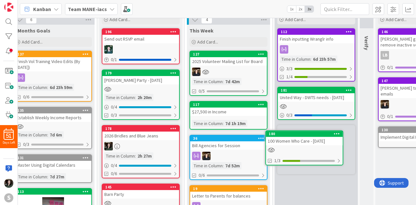
scroll to position [28, 12]
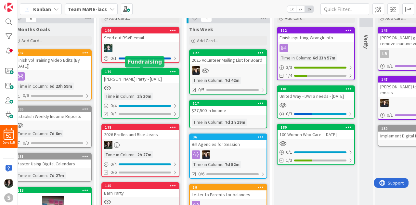
click at [128, 72] on div "179" at bounding box center [142, 72] width 74 height 5
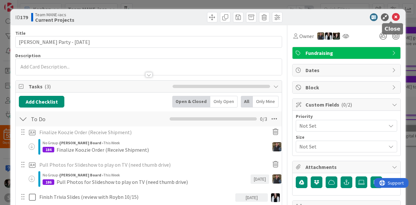
click at [392, 19] on icon at bounding box center [396, 17] width 8 height 8
